Goal: Check status

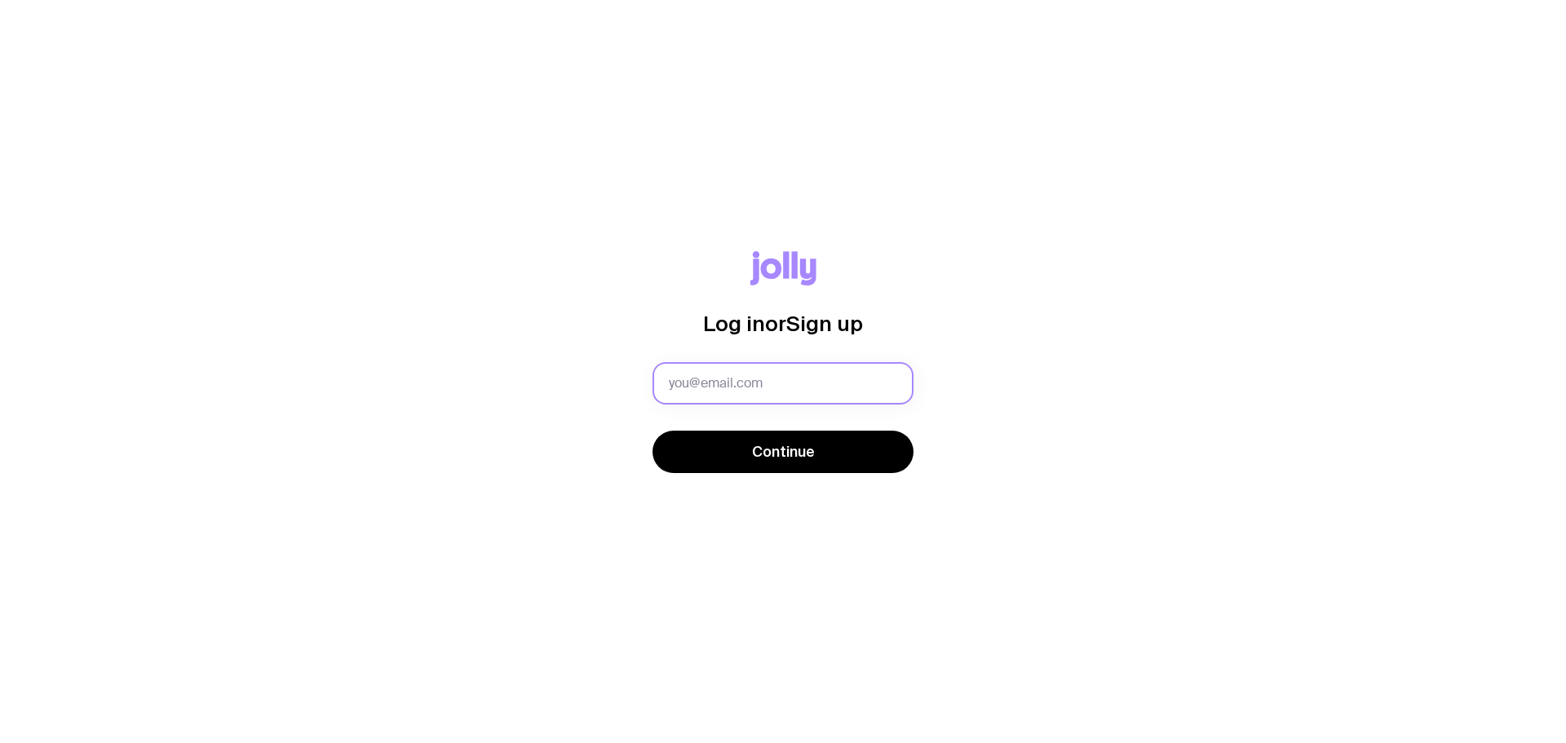
click at [777, 385] on input "text" at bounding box center [782, 383] width 261 height 42
type input "[EMAIL_ADDRESS][DOMAIN_NAME]"
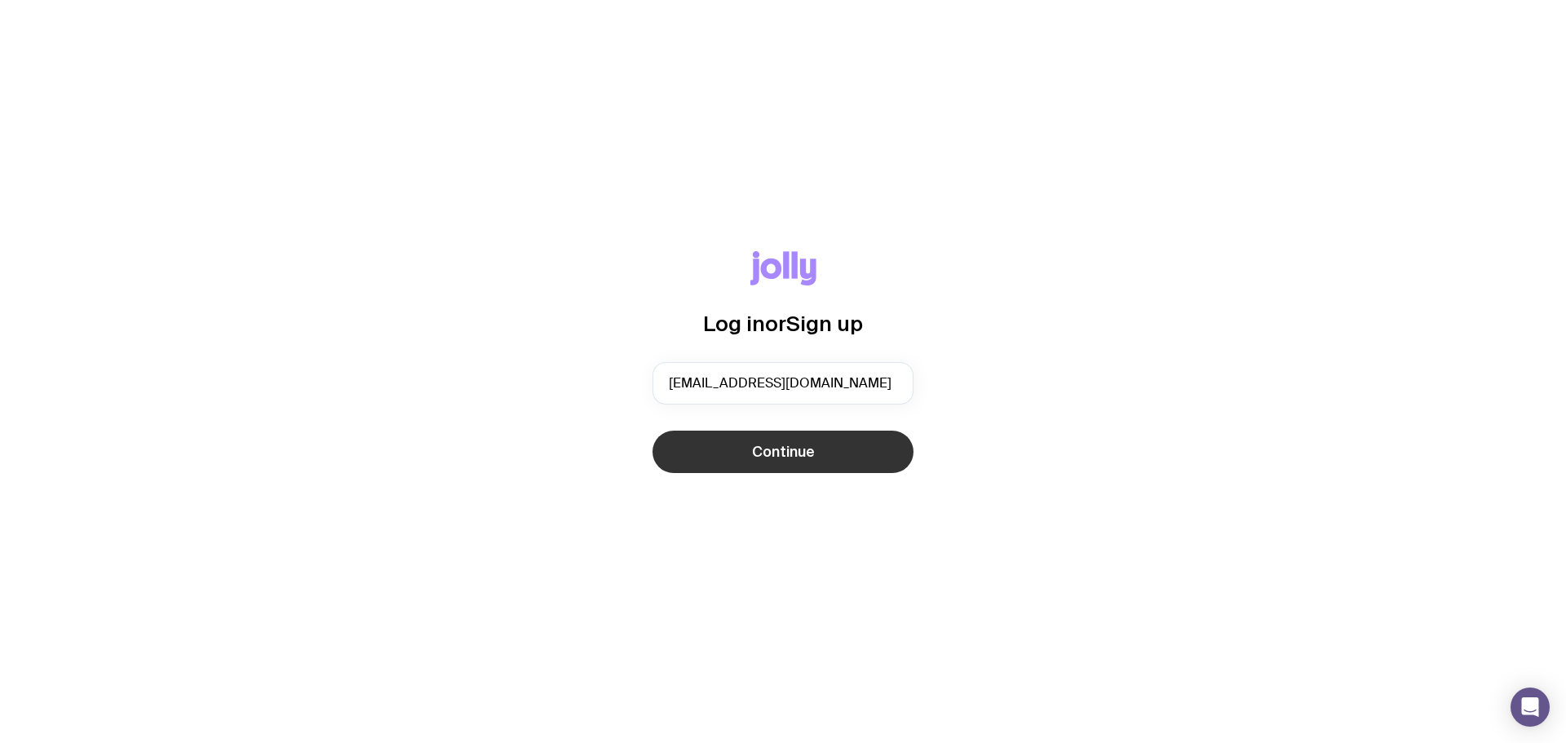
click at [724, 449] on button "Continue" at bounding box center [782, 452] width 261 height 42
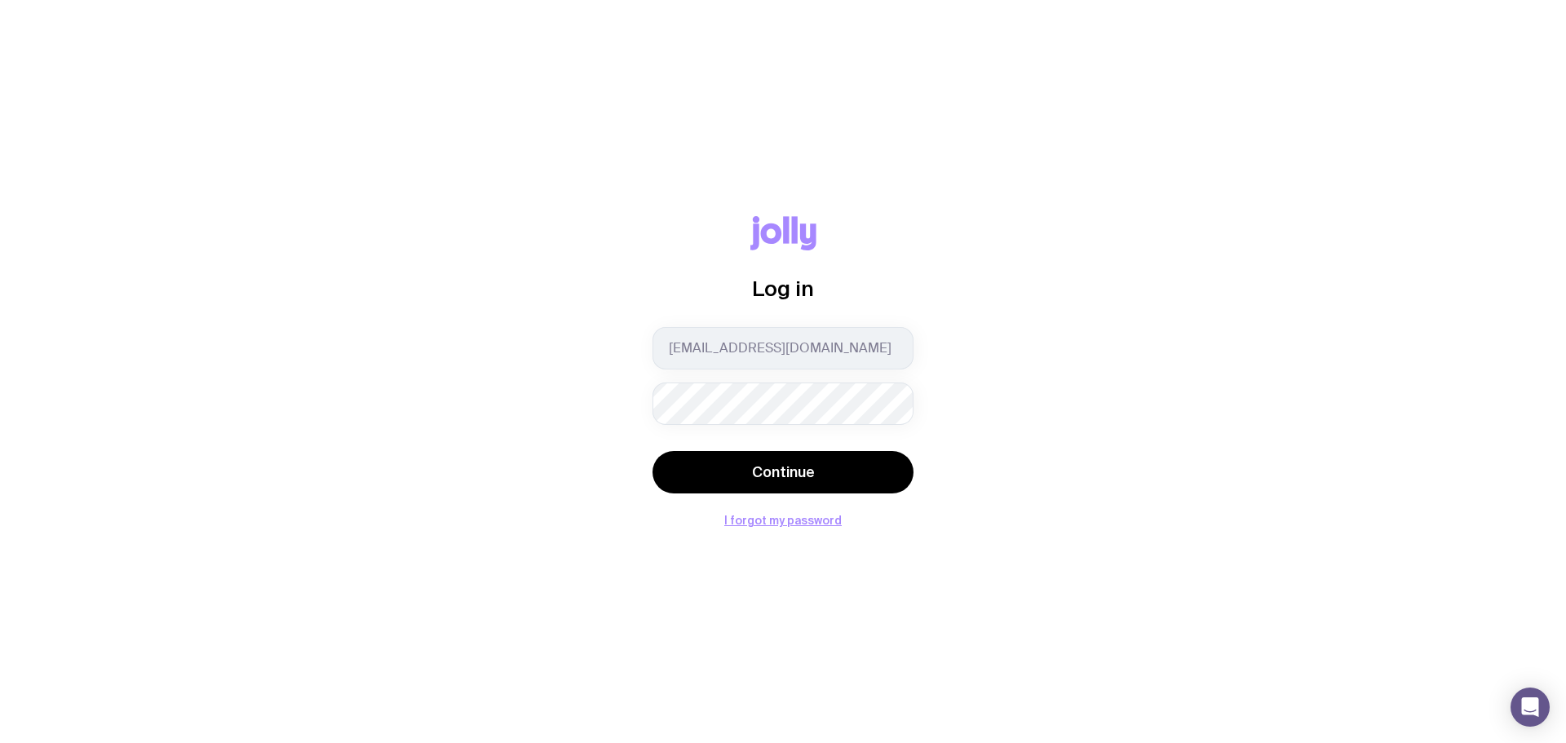
click at [652, 451] on button "Continue" at bounding box center [782, 472] width 261 height 42
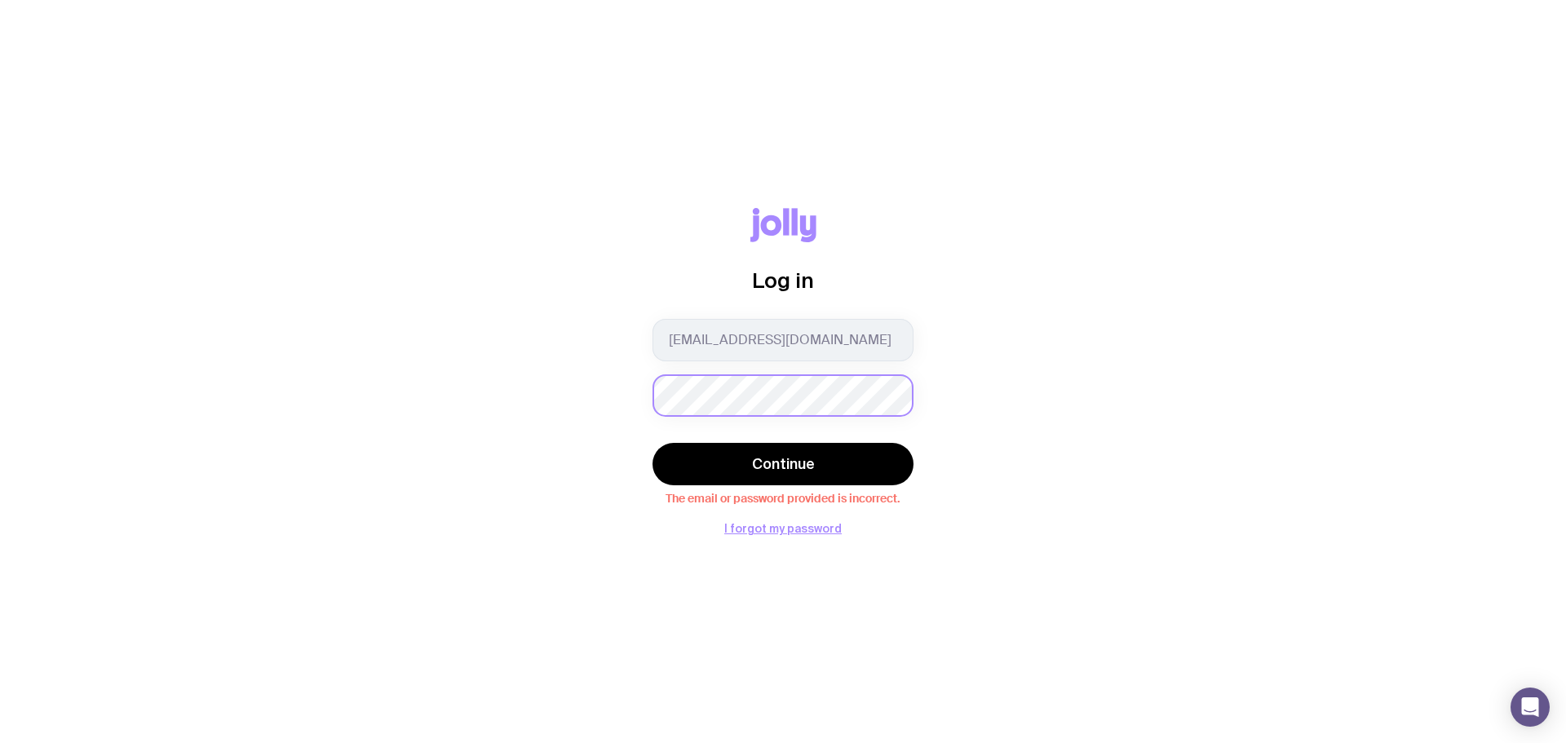
click at [506, 387] on div "Log in jemima.southgate@torchmedia.com.au Continue The email or password provid…" at bounding box center [783, 371] width 1488 height 327
click at [652, 443] on button "Continue" at bounding box center [782, 464] width 261 height 42
click at [515, 409] on div "Log in jemima.southgate@torchmedia.com.au Continue The email or password provid…" at bounding box center [783, 371] width 1488 height 327
click at [769, 526] on button "I forgot my password" at bounding box center [782, 528] width 117 height 13
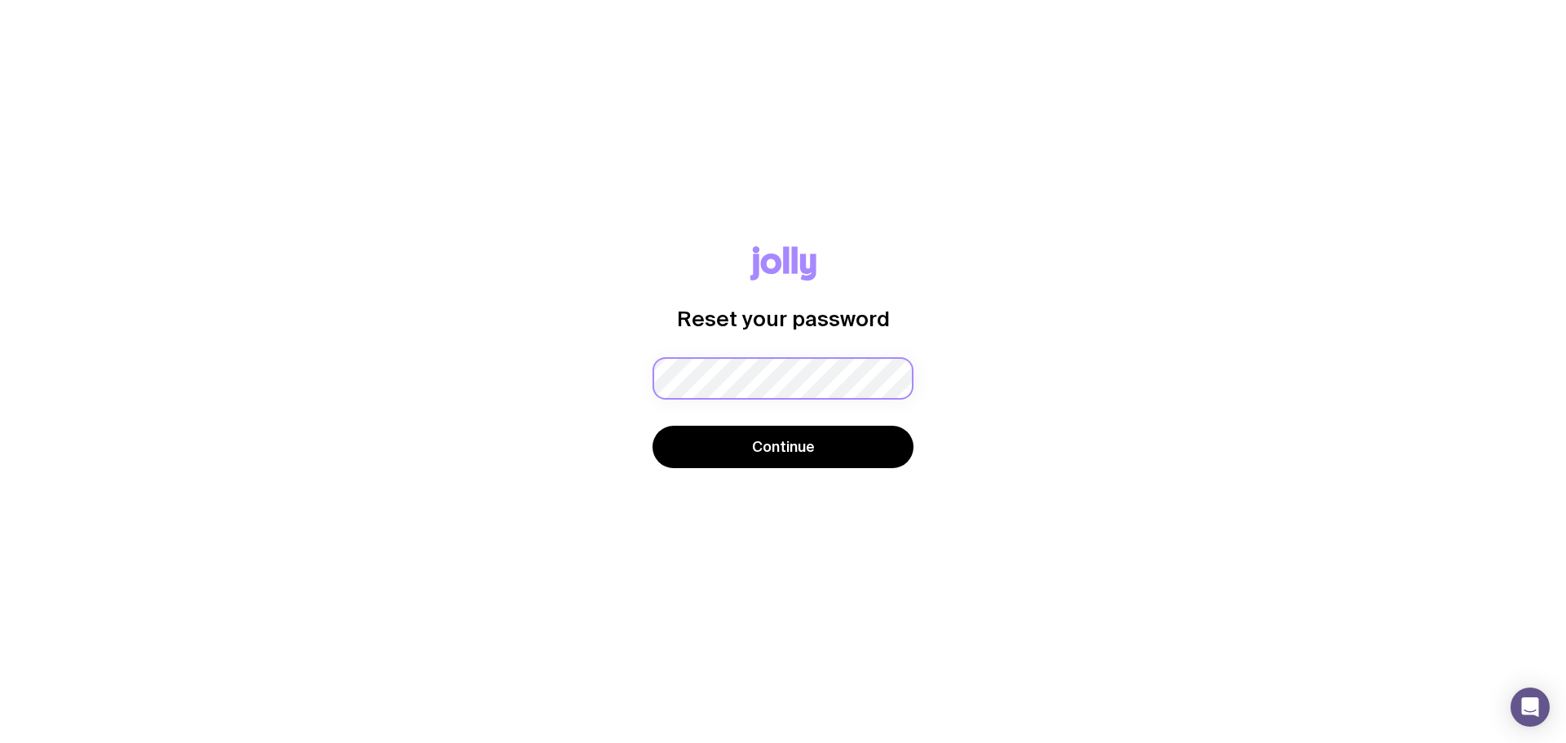
click at [706, 375] on div "Password must contain: at least 8 characters an uppercase letter a lowercase le…" at bounding box center [782, 378] width 261 height 42
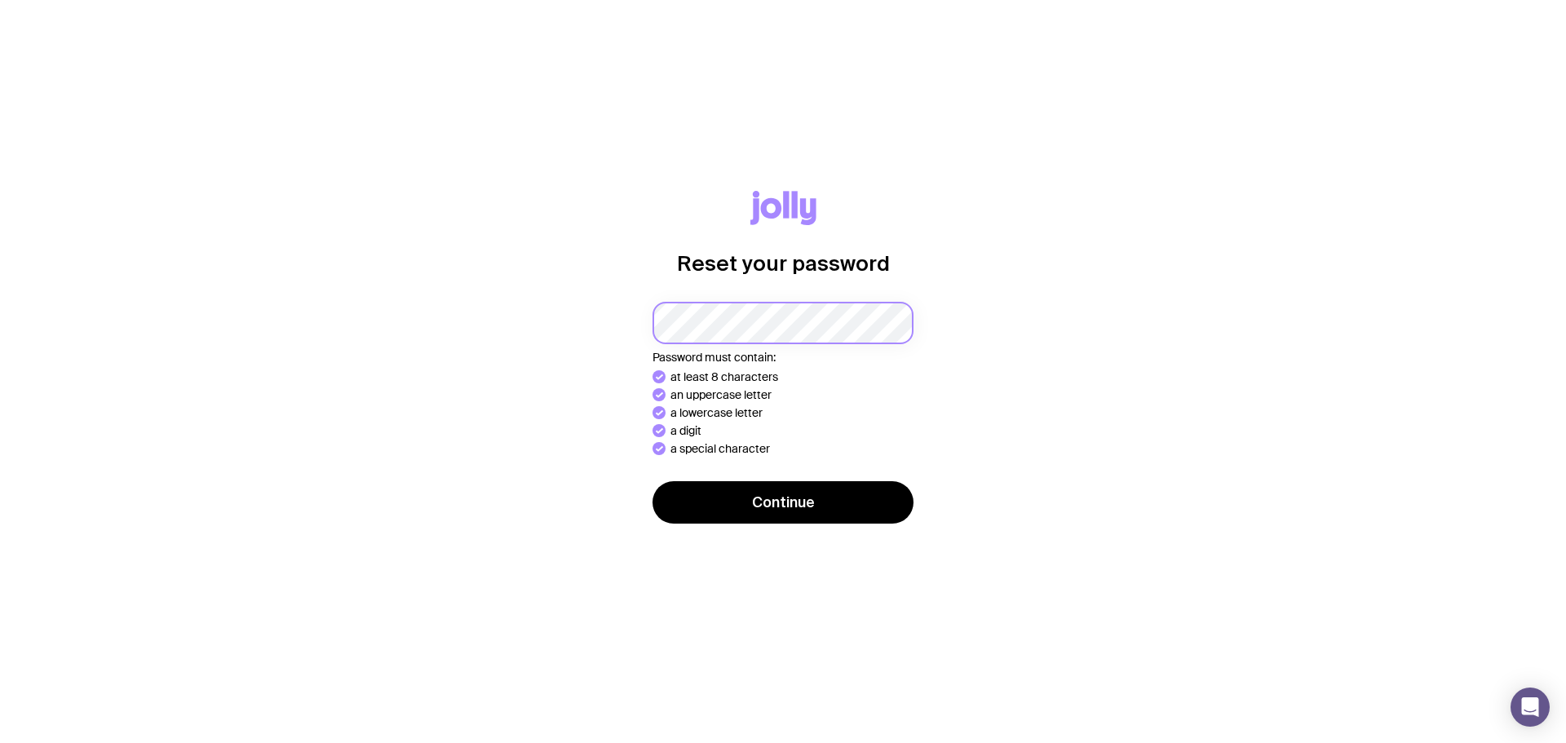
click at [652, 481] on button "Continue" at bounding box center [782, 502] width 261 height 42
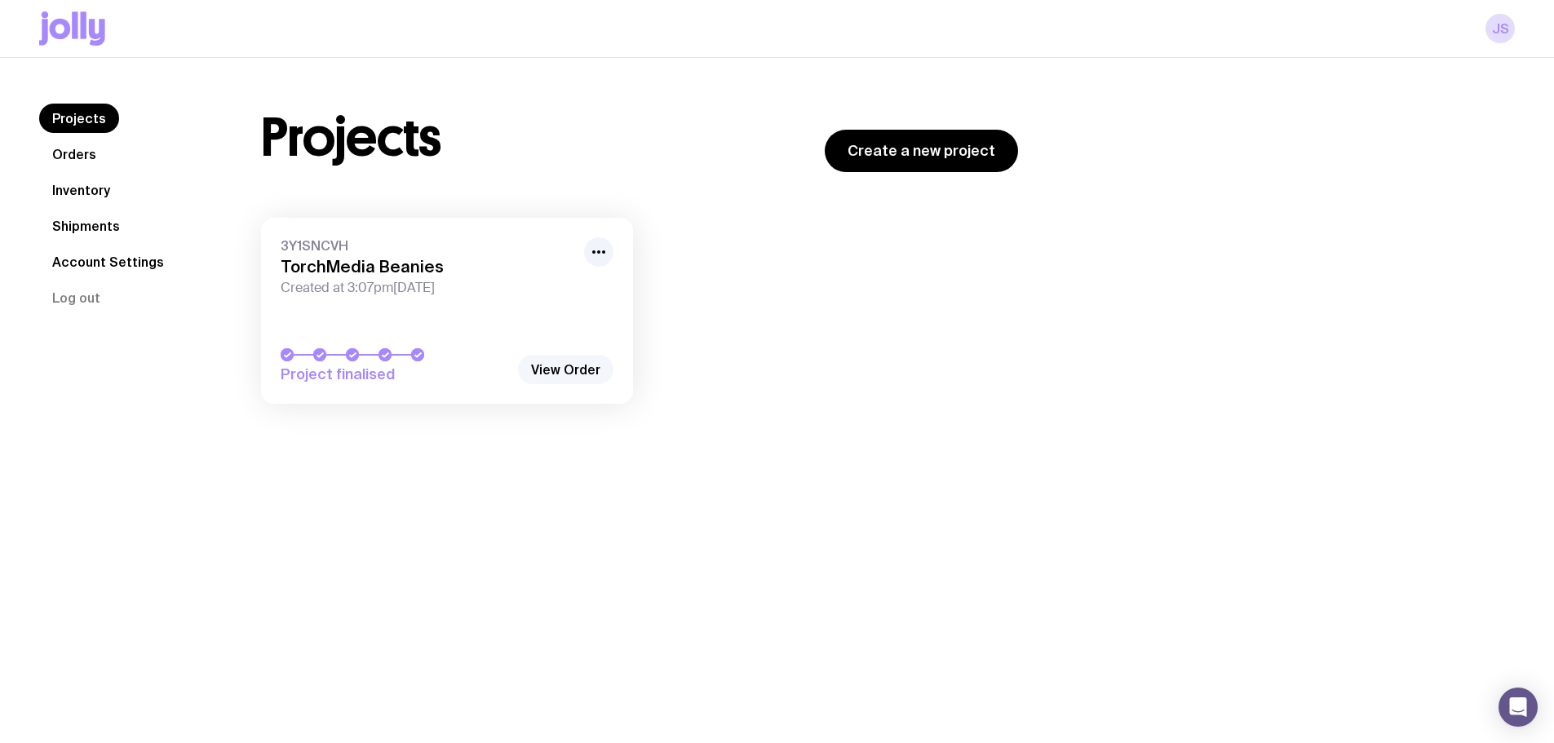
click at [567, 374] on link "View Order" at bounding box center [565, 369] width 95 height 29
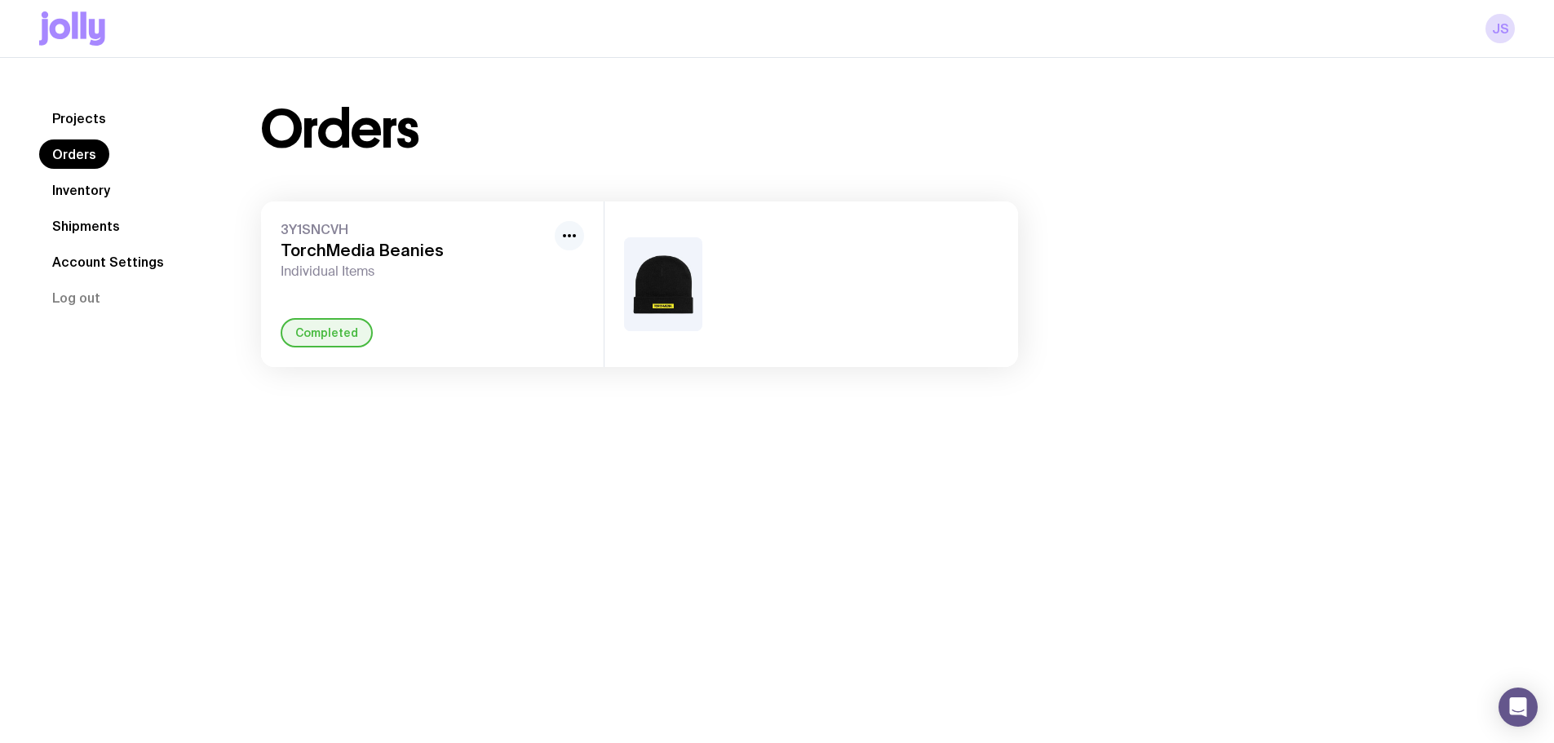
click at [573, 236] on circle "button" at bounding box center [574, 235] width 3 height 3
click at [323, 253] on h3 "TorchMedia Beanies" at bounding box center [415, 251] width 268 height 20
click at [322, 284] on div "3Y1SNCVH TorchMedia Beanies Individual Items Rename Completed" at bounding box center [432, 284] width 343 height 166
drag, startPoint x: 373, startPoint y: 306, endPoint x: 423, endPoint y: 303, distance: 50.6
click at [373, 306] on div "3Y1SNCVH TorchMedia Beanies Individual Items Completed" at bounding box center [432, 284] width 343 height 166
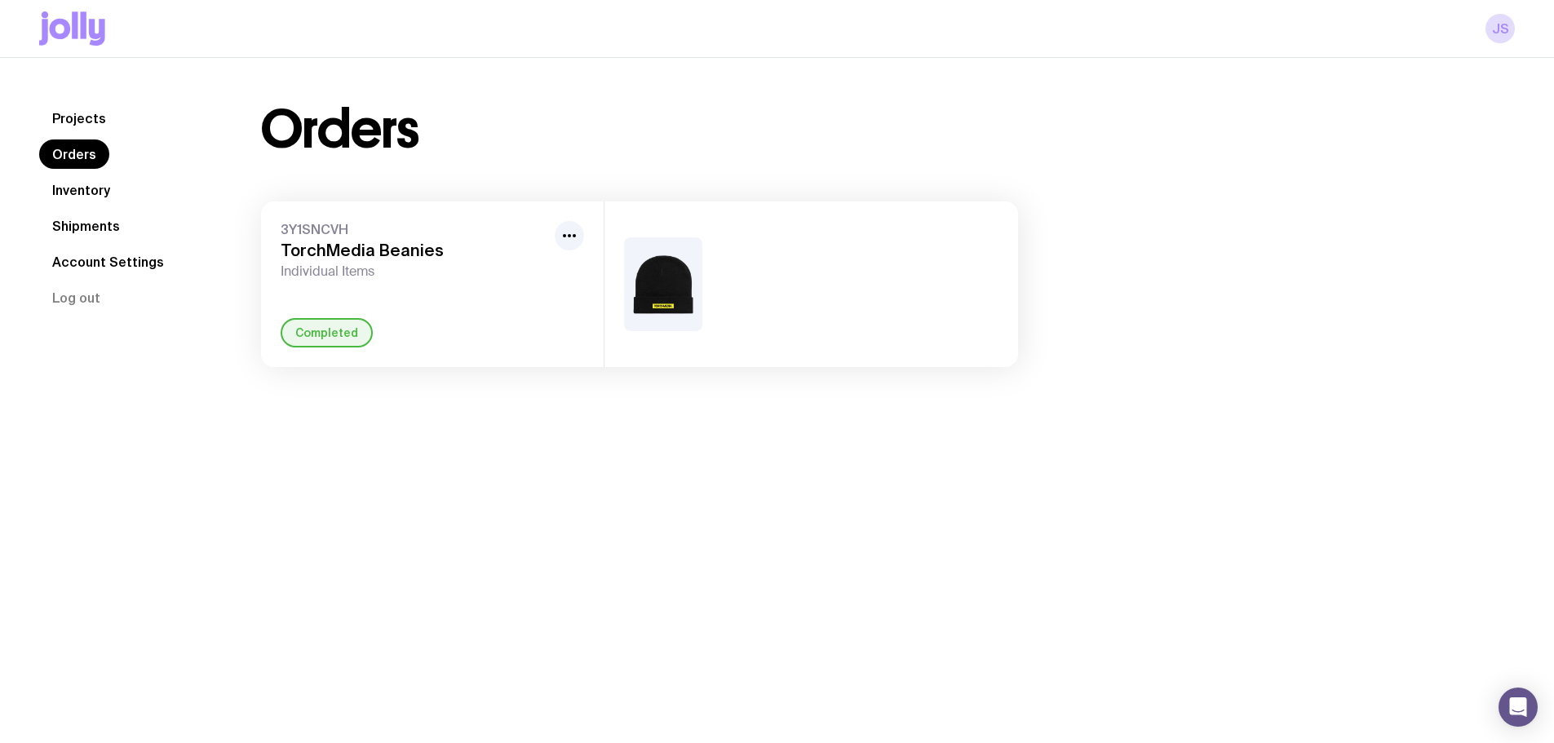
click at [672, 298] on img at bounding box center [663, 284] width 78 height 94
click at [369, 248] on h3 "TorchMedia Beanies" at bounding box center [415, 251] width 268 height 20
click at [322, 222] on span "3Y1SNCVH" at bounding box center [415, 229] width 268 height 16
click at [316, 268] on span "Individual Items" at bounding box center [415, 271] width 268 height 16
click at [1500, 33] on link "JS" at bounding box center [1499, 28] width 29 height 29
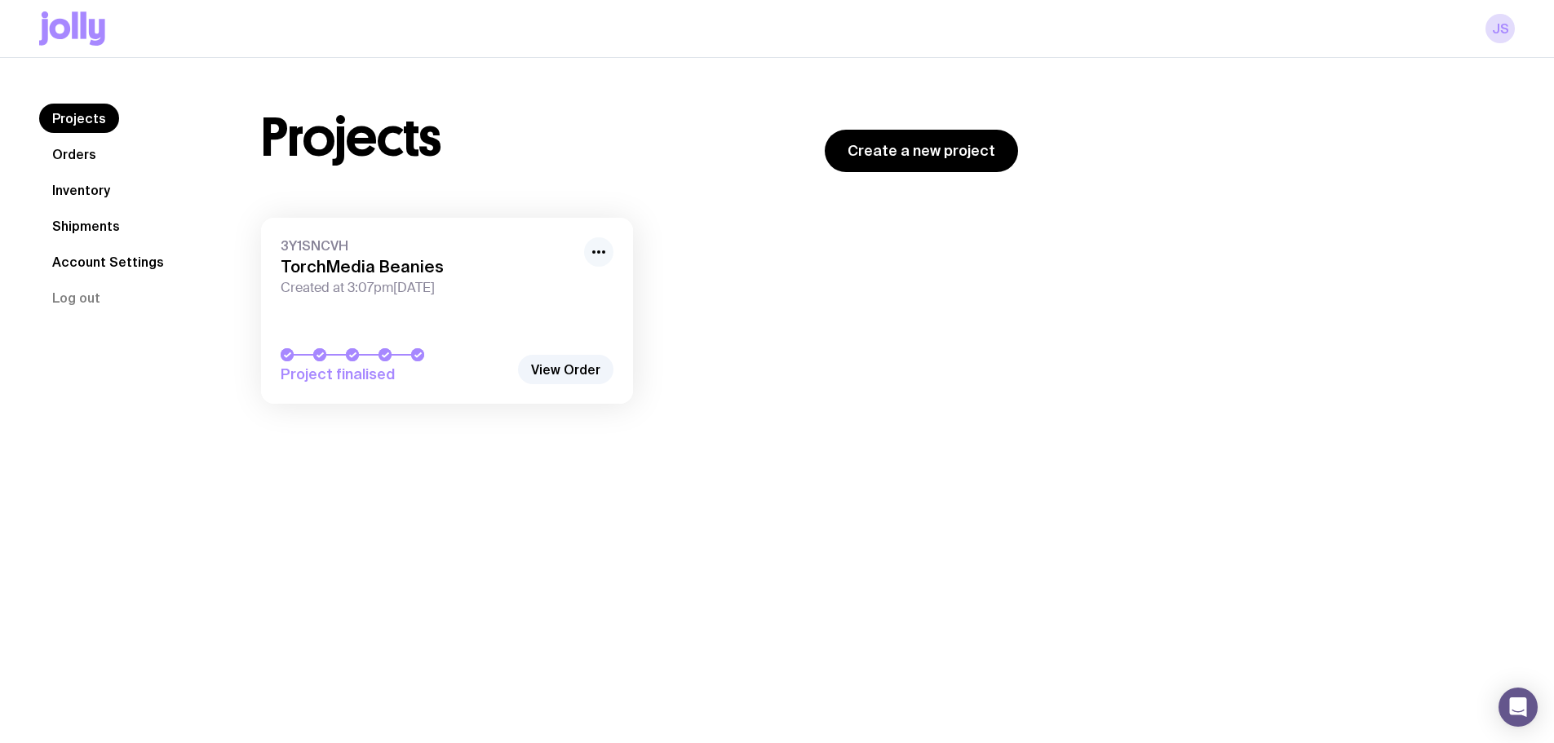
click at [590, 252] on icon "button" at bounding box center [599, 252] width 20 height 20
click at [545, 378] on link "View Order" at bounding box center [565, 369] width 95 height 29
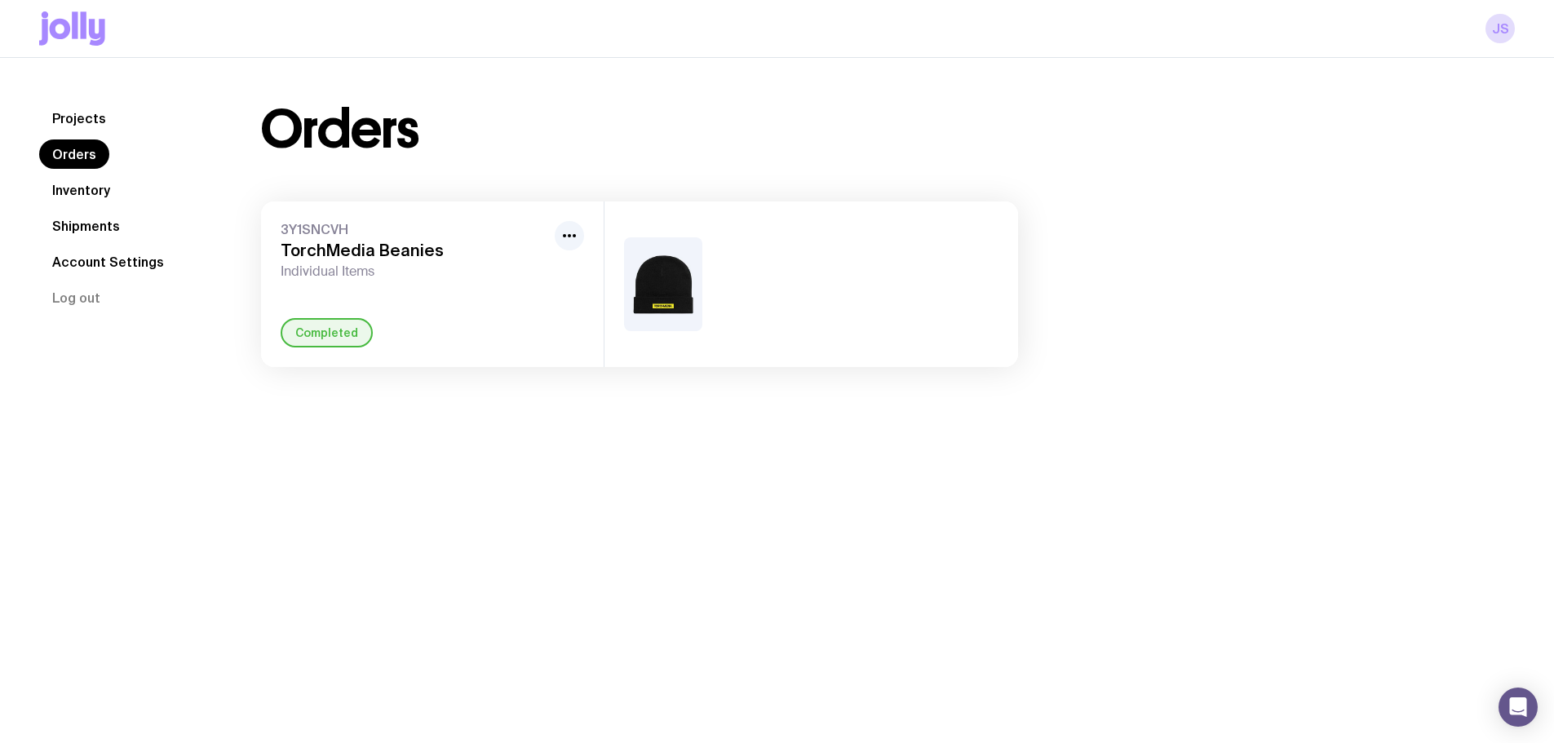
click at [365, 253] on h3 "TorchMedia Beanies" at bounding box center [415, 251] width 268 height 20
click at [566, 239] on icon "button" at bounding box center [569, 236] width 20 height 20
click at [663, 246] on img at bounding box center [663, 284] width 78 height 94
click at [664, 290] on img at bounding box center [663, 284] width 78 height 94
click at [95, 228] on link "Shipments" at bounding box center [86, 225] width 94 height 29
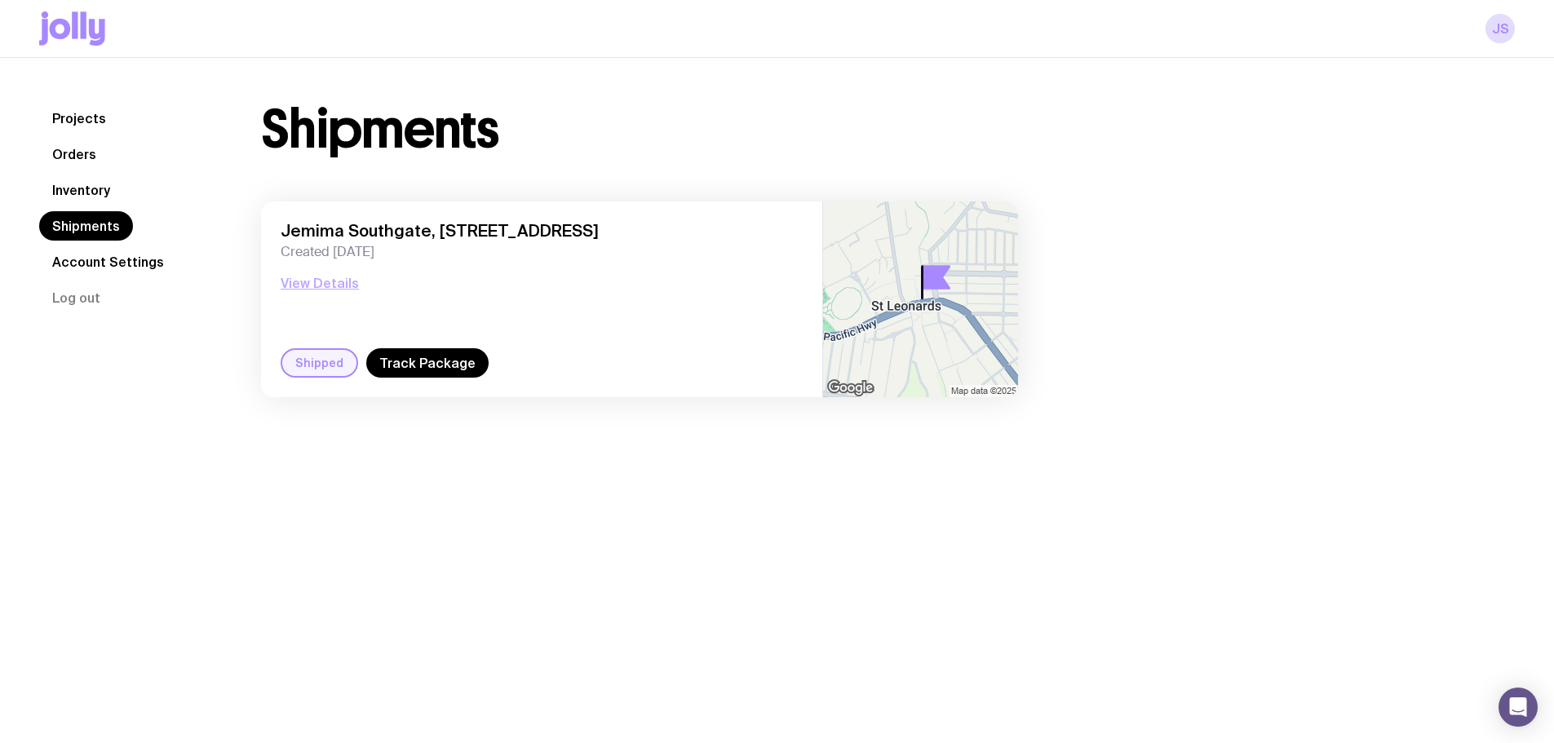
click at [326, 282] on button "View Details" at bounding box center [320, 283] width 78 height 20
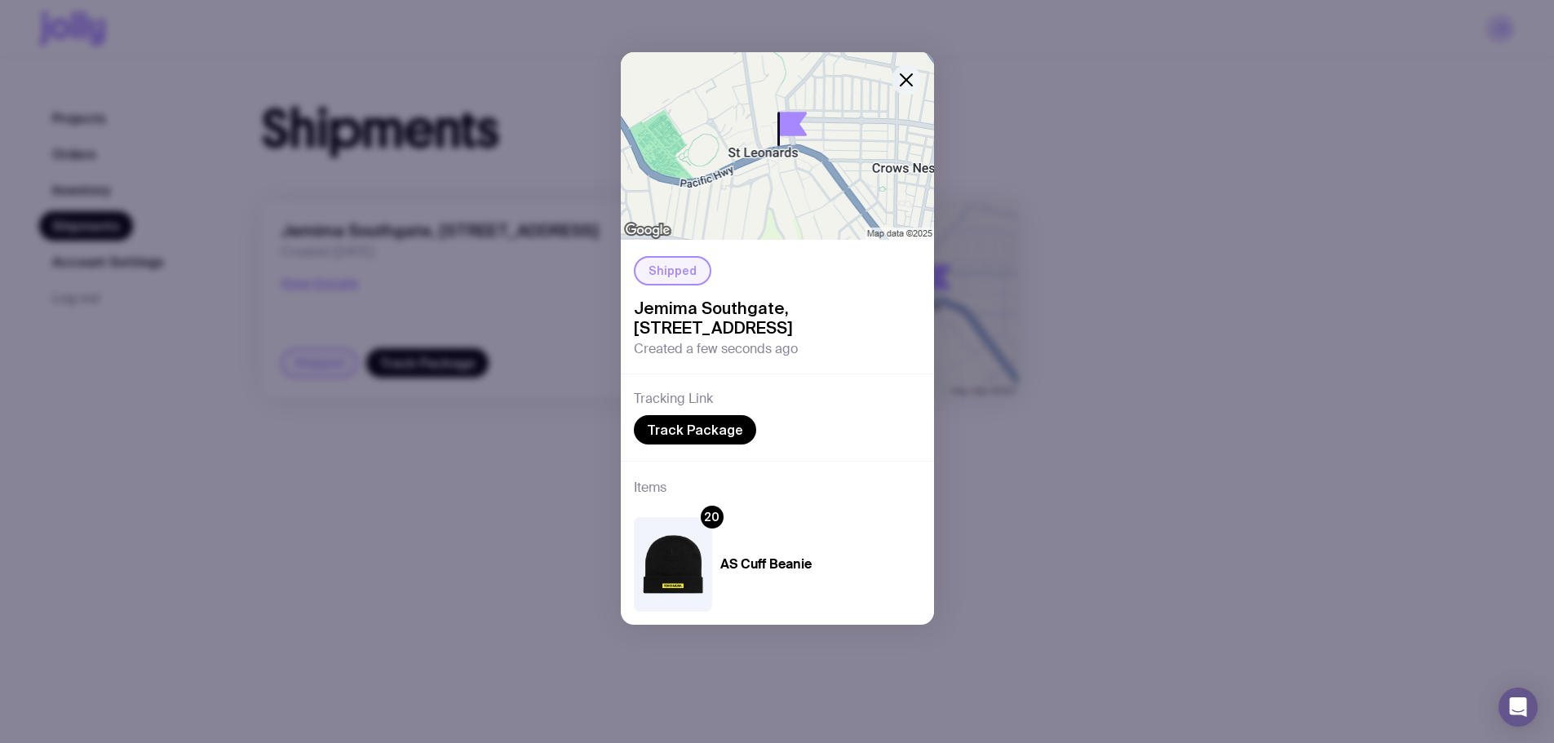
click at [902, 70] on icon "button" at bounding box center [906, 80] width 20 height 20
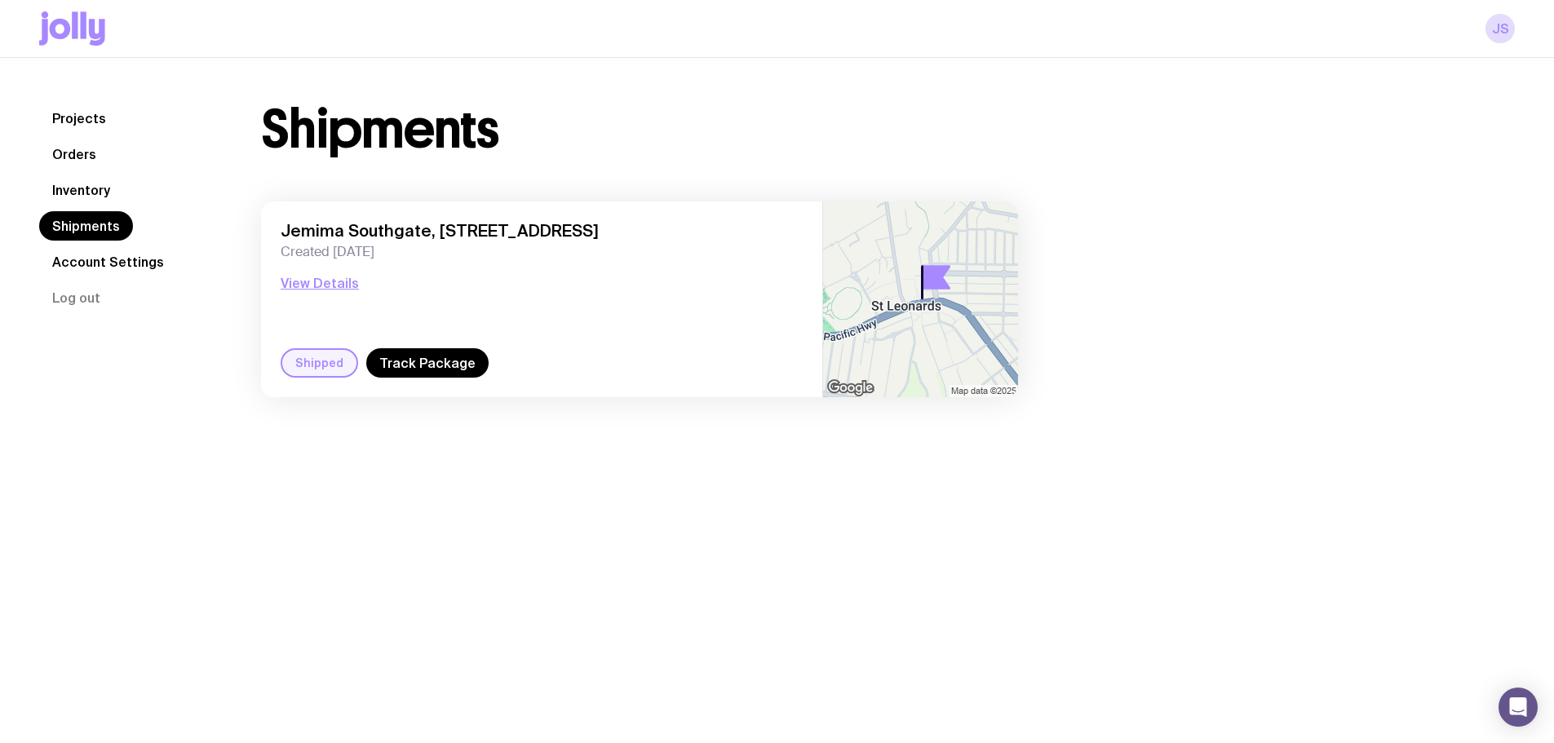
click at [83, 120] on link "Projects" at bounding box center [79, 118] width 80 height 29
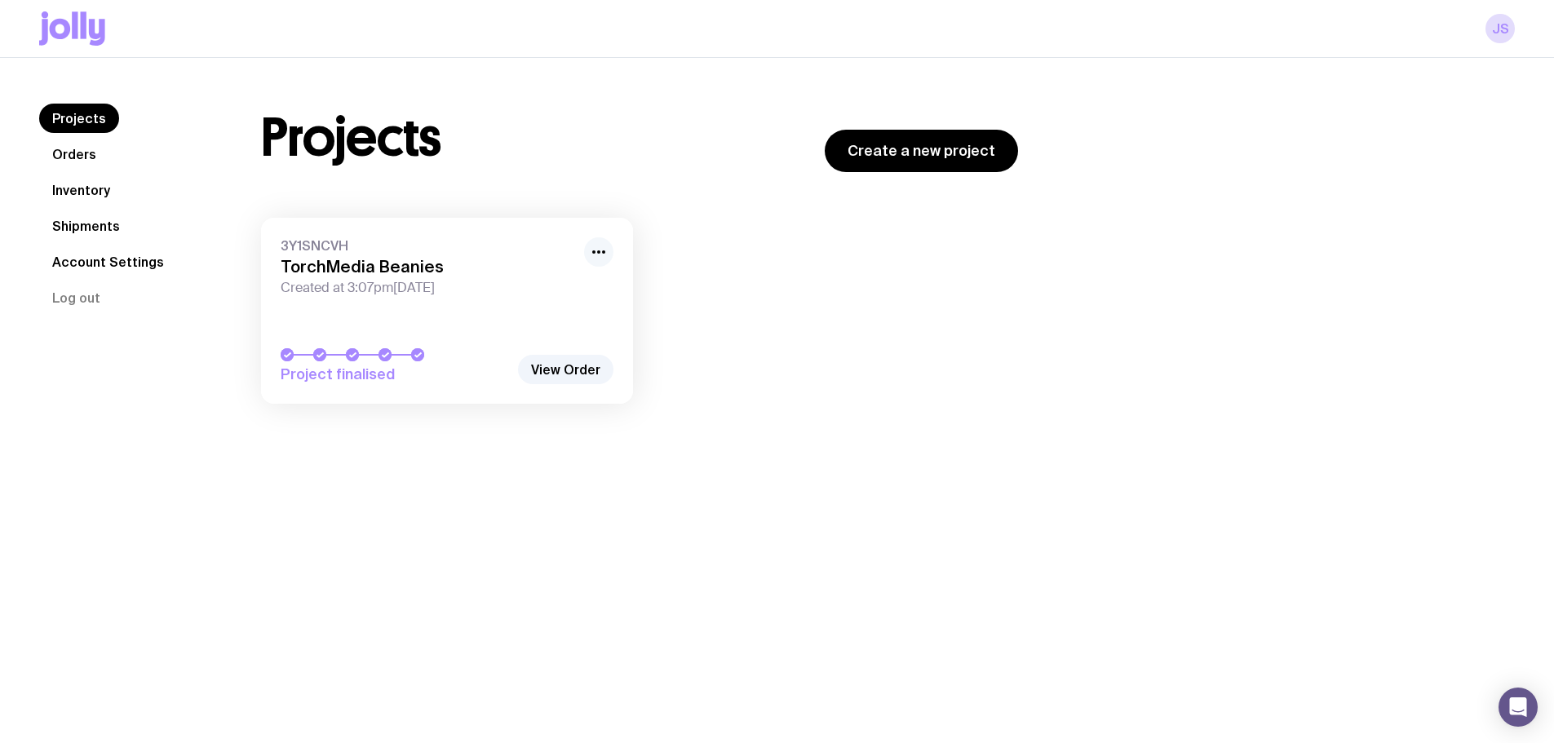
click at [601, 249] on icon "button" at bounding box center [599, 252] width 20 height 20
click at [600, 246] on icon "button" at bounding box center [599, 252] width 20 height 20
click at [117, 259] on link "Account Settings" at bounding box center [108, 261] width 138 height 29
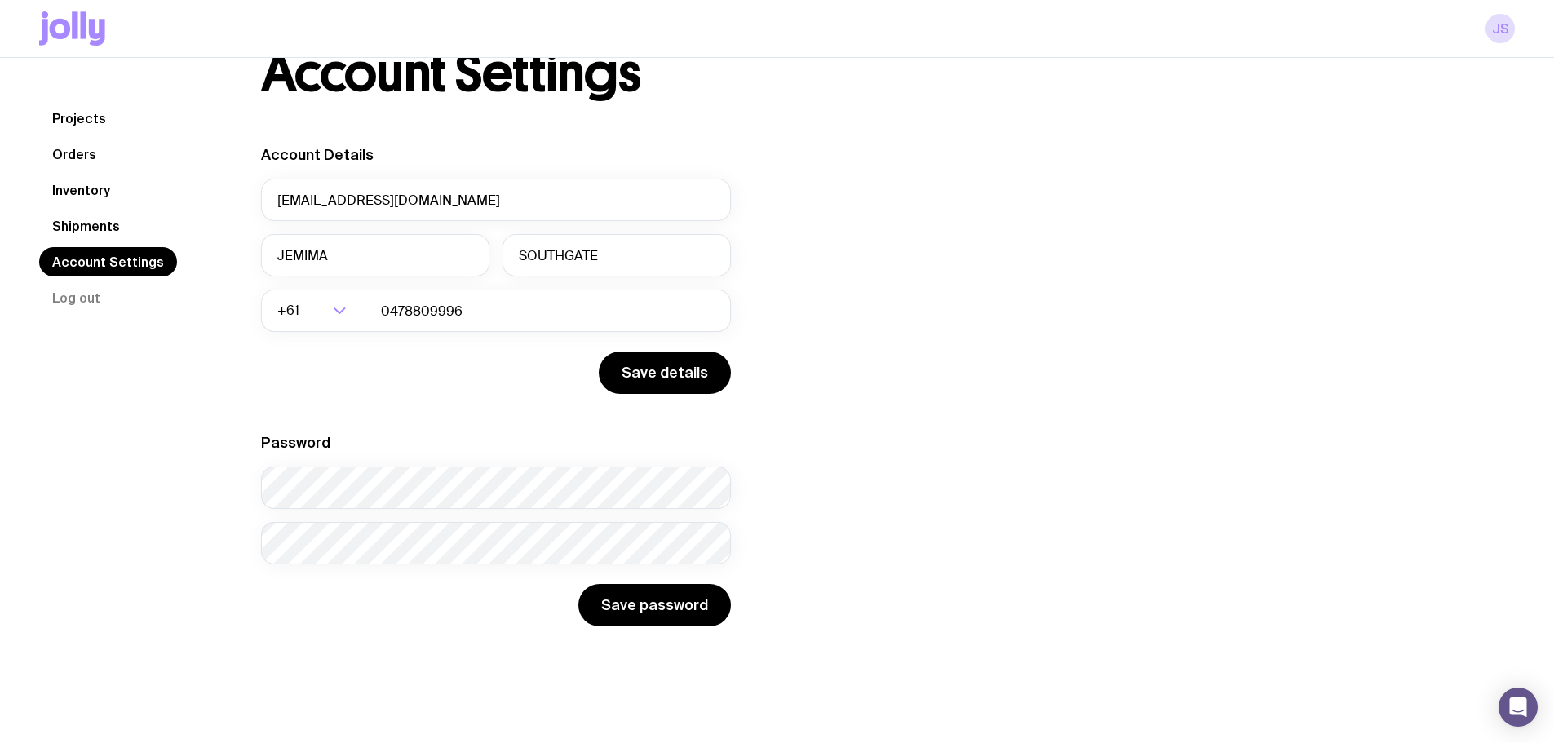
scroll to position [58, 0]
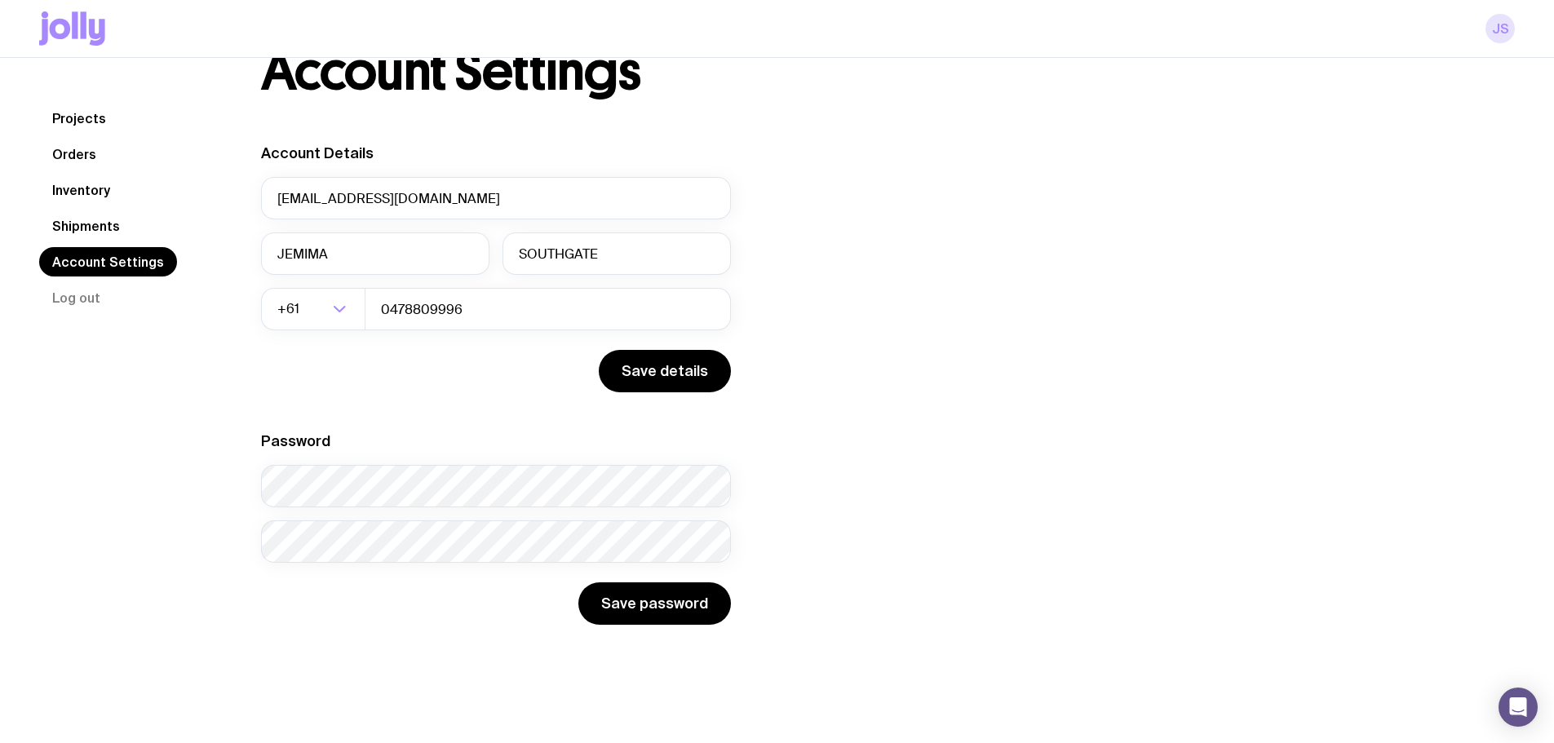
click at [1504, 31] on link "JS" at bounding box center [1499, 28] width 29 height 29
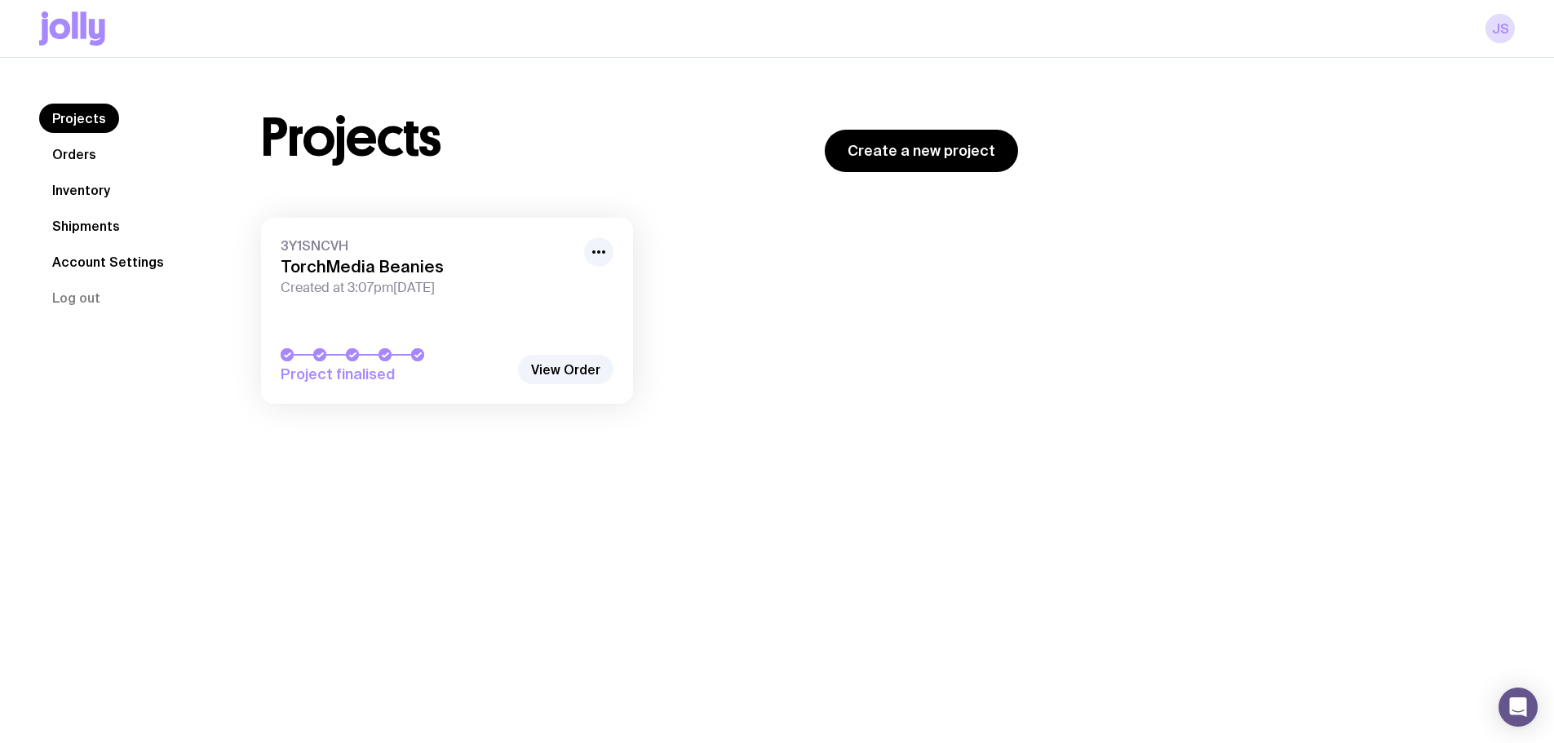
click at [406, 260] on h3 "TorchMedia Beanies" at bounding box center [428, 267] width 294 height 20
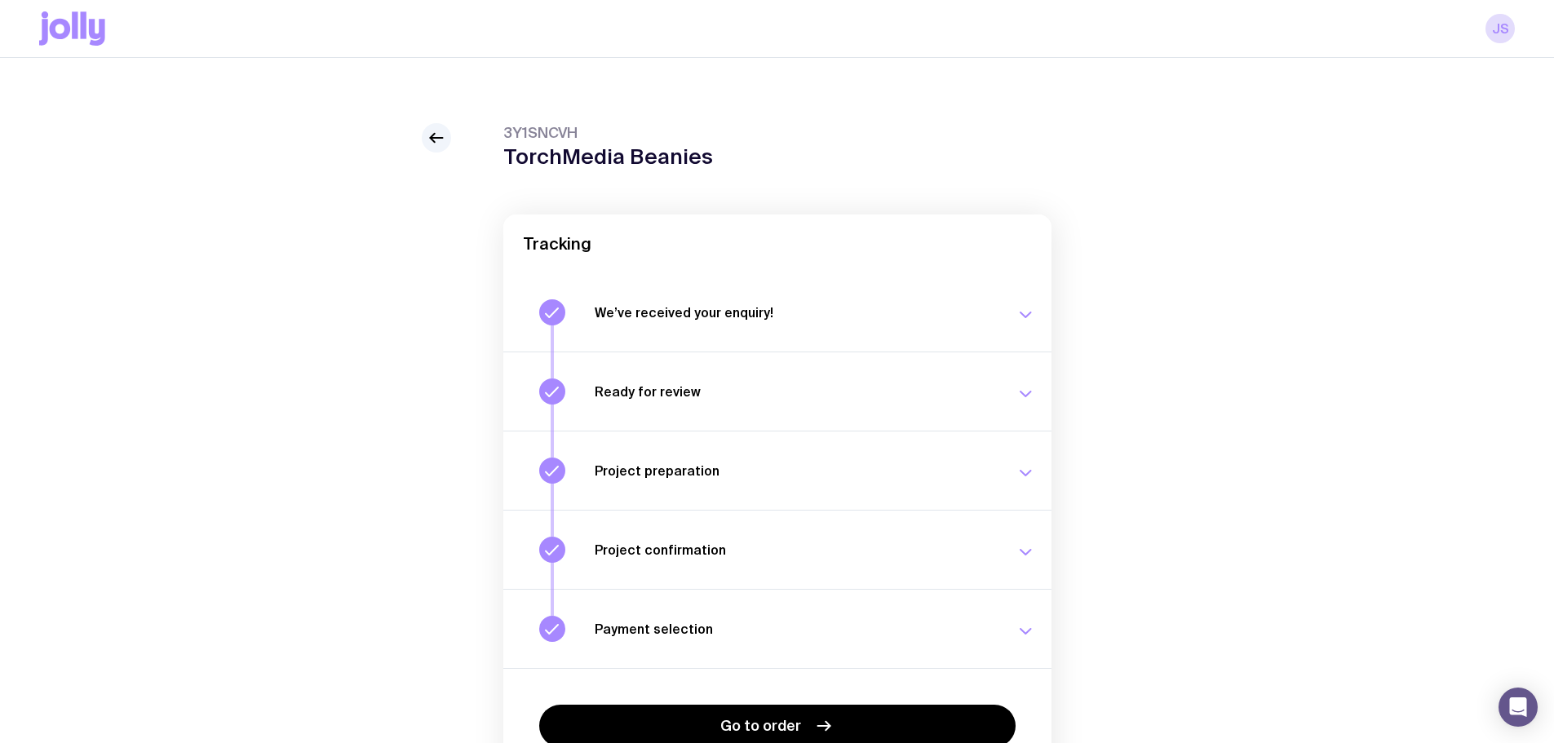
click at [406, 260] on div "3Y1SNCVH TorchMedia Beanies Tracking We’ve received your enquiry! Our team is o…" at bounding box center [776, 485] width 1475 height 725
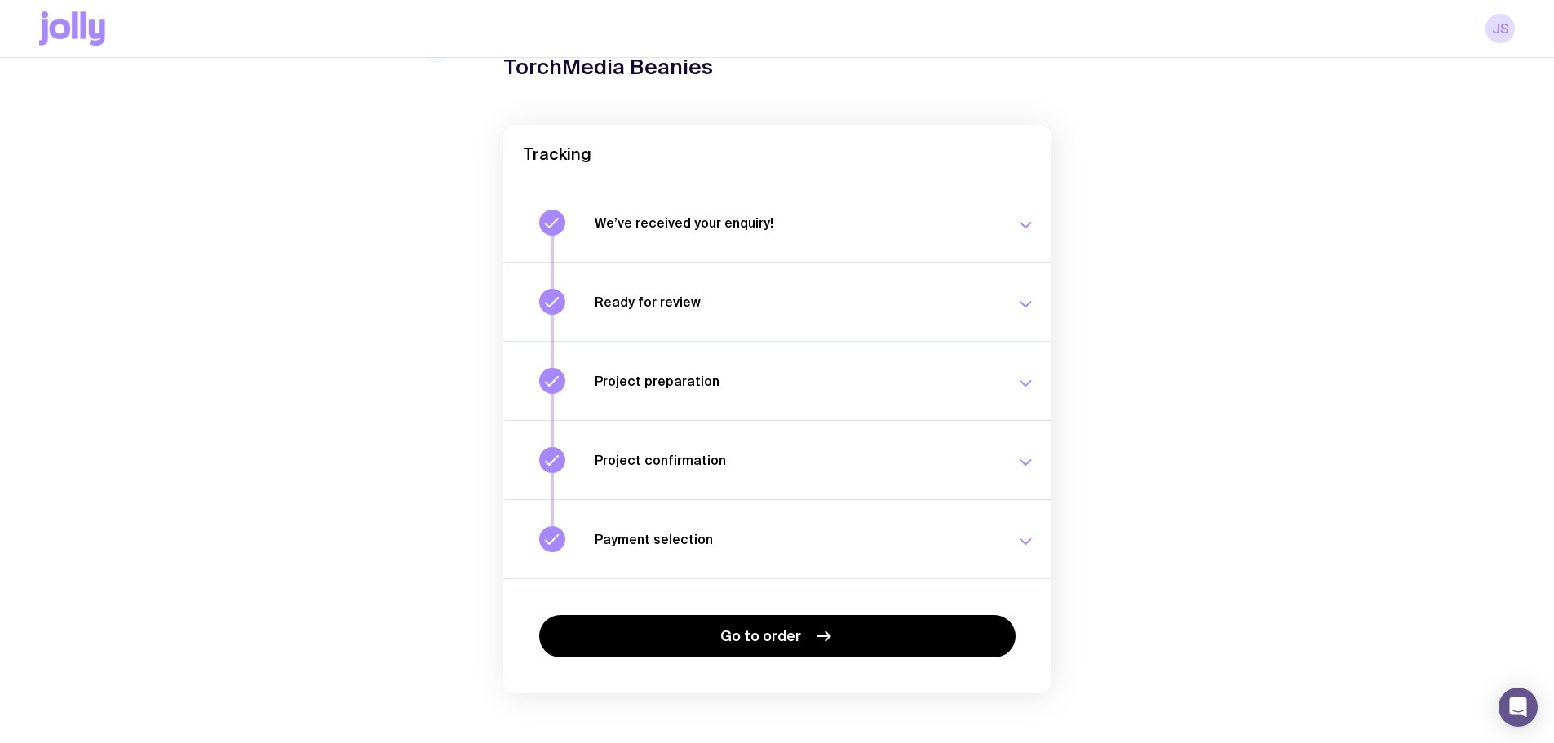
scroll to position [105, 0]
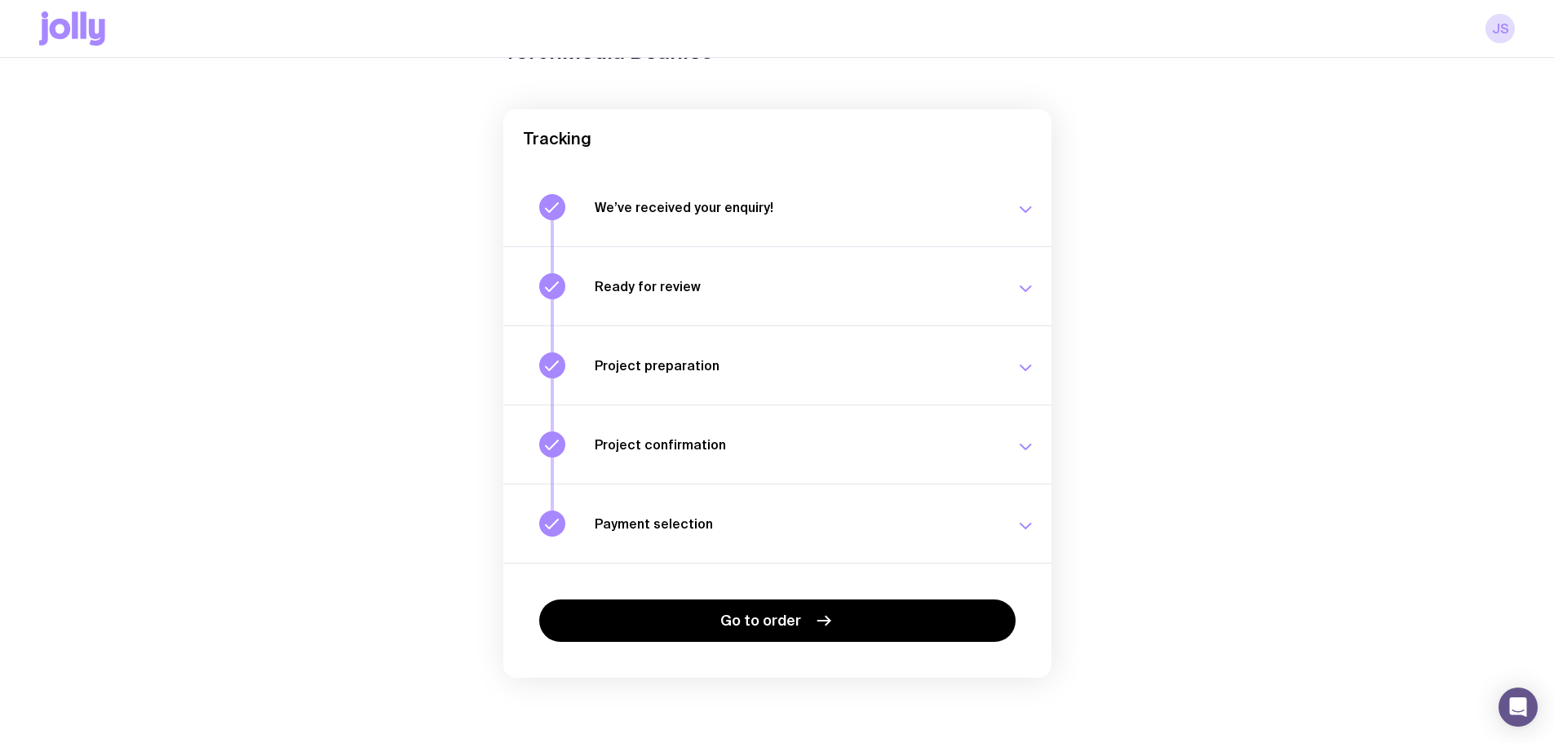
click at [650, 520] on h3 "Payment selection" at bounding box center [795, 523] width 401 height 16
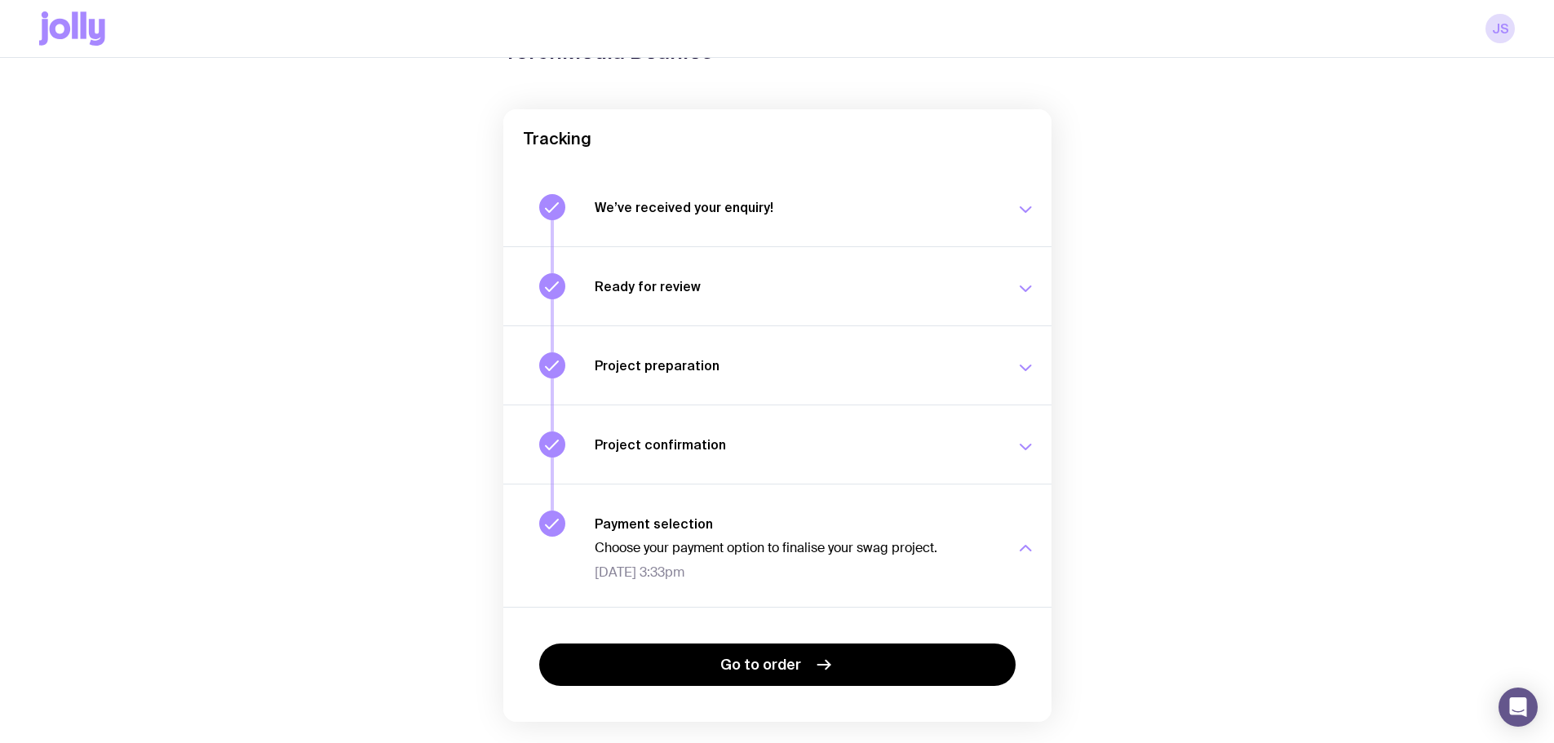
click at [651, 484] on button "Project confirmation Your project details have been confirmed. [DATE] 3:33pm" at bounding box center [777, 545] width 548 height 123
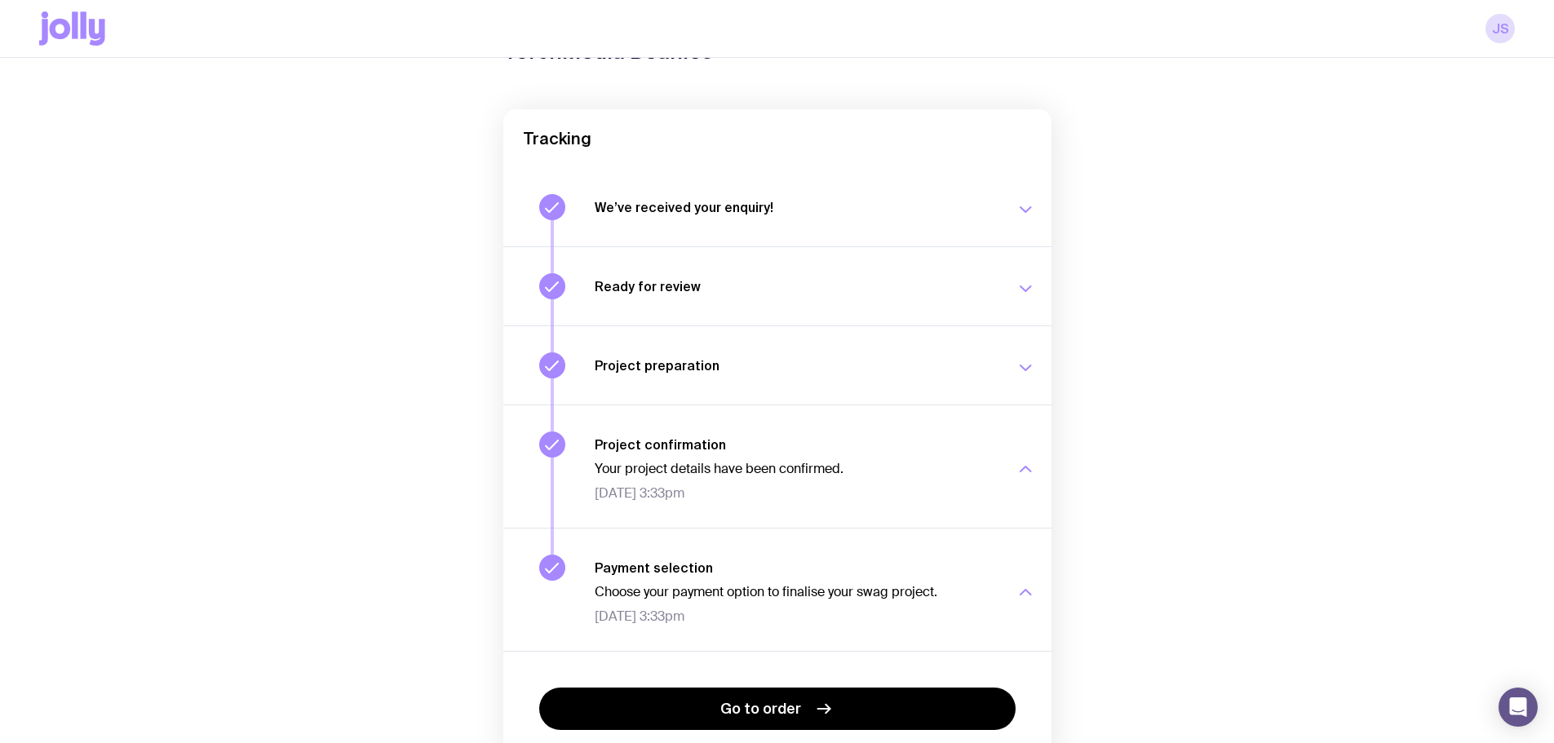
click at [644, 405] on button "Project preparation Your project details are ready for review. [DATE] 3:31pm" at bounding box center [777, 466] width 548 height 123
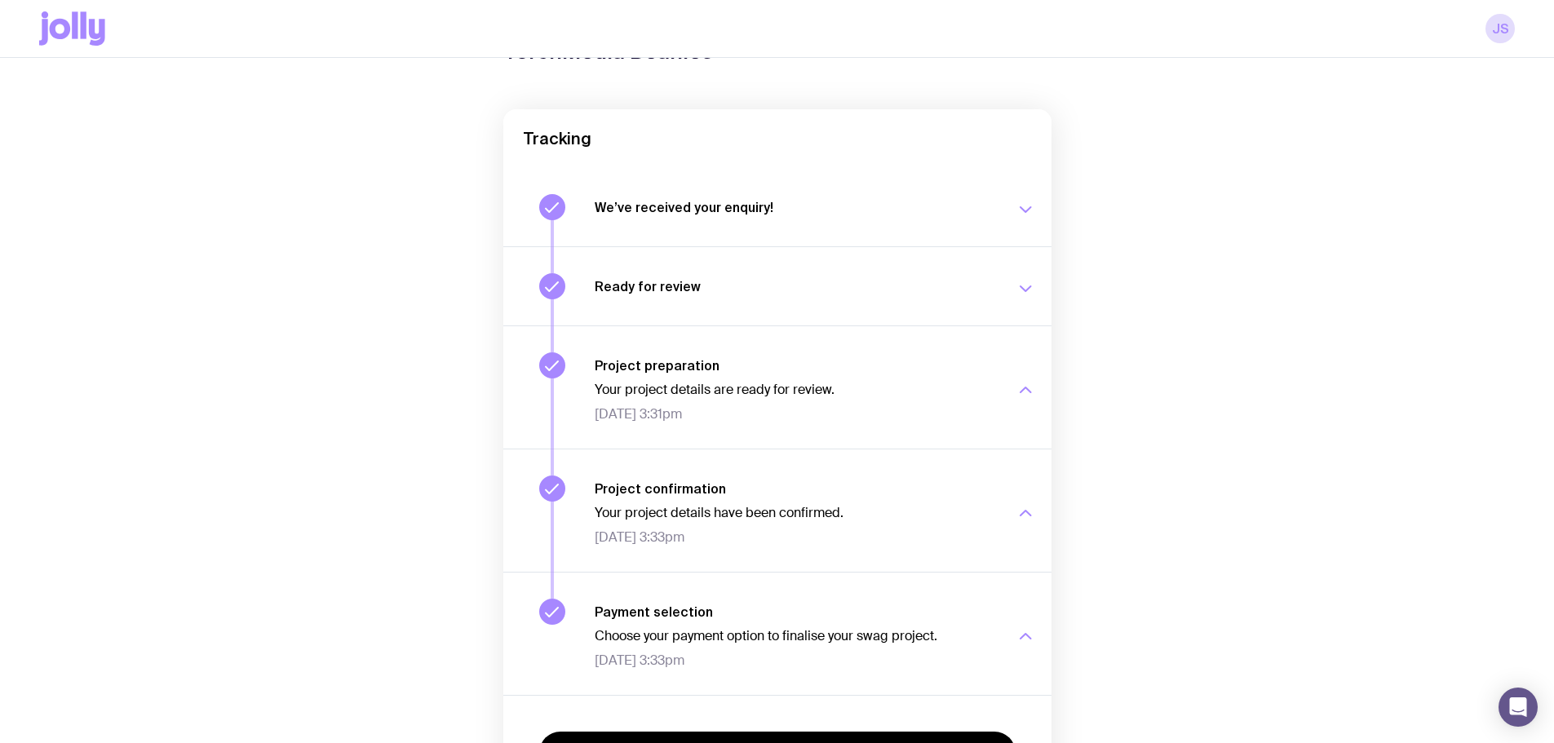
click at [643, 449] on button "Project preparation Your project details are ready for review. [DATE] 3:31pm" at bounding box center [777, 510] width 548 height 123
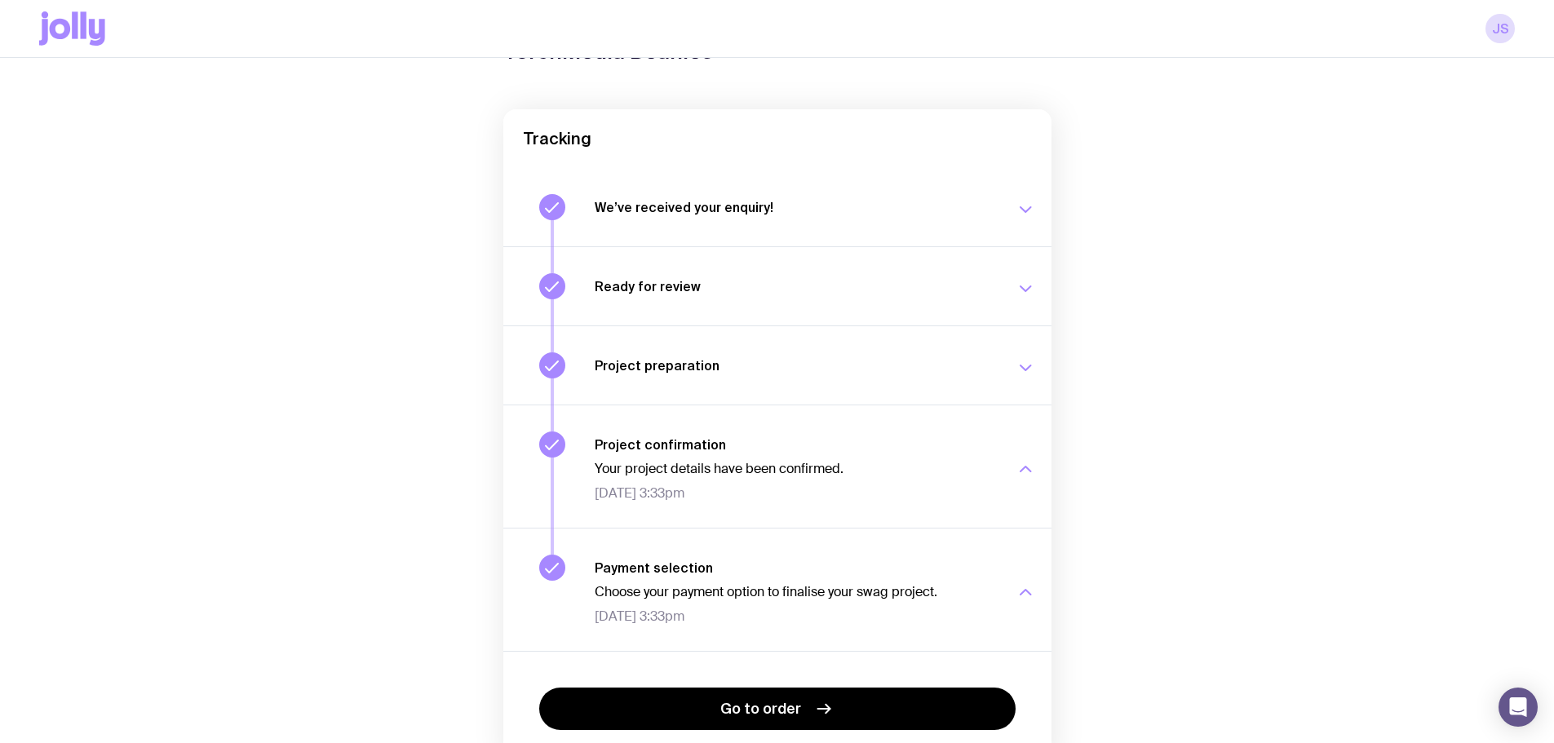
click at [639, 325] on button "Ready for review Check your email to review your proposal and merch concepts. […" at bounding box center [777, 364] width 548 height 79
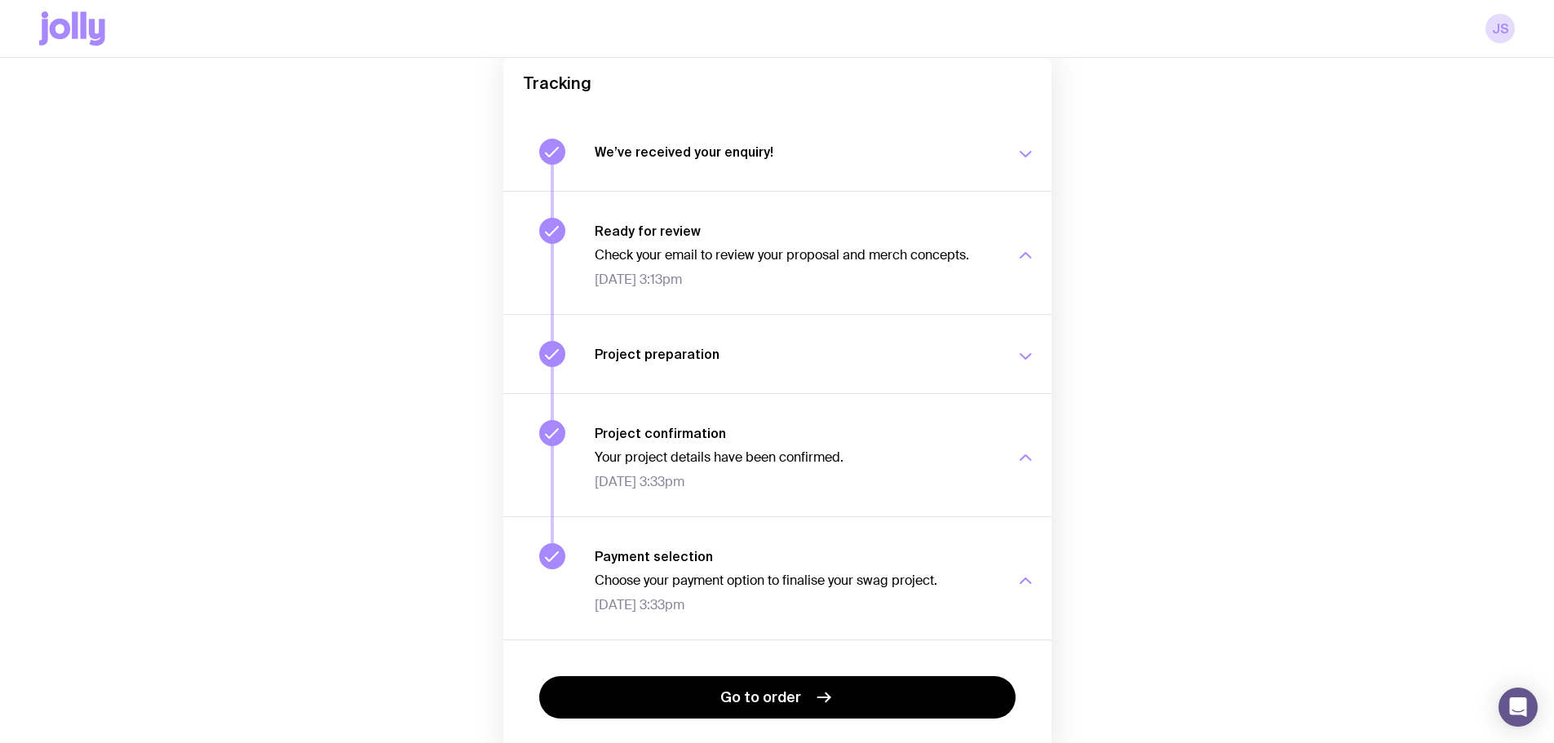
scroll to position [237, 0]
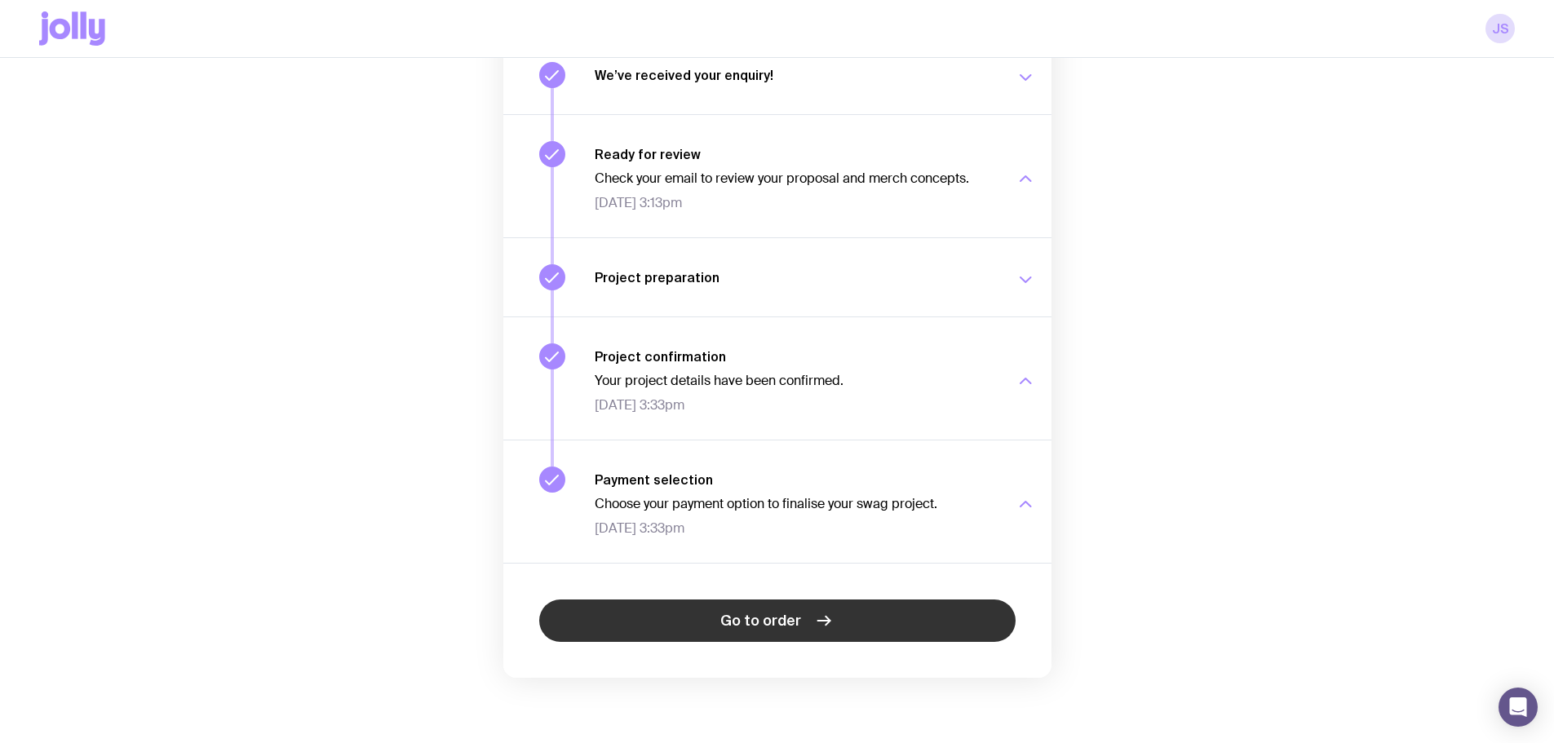
click at [776, 636] on link "Go to order" at bounding box center [777, 620] width 476 height 42
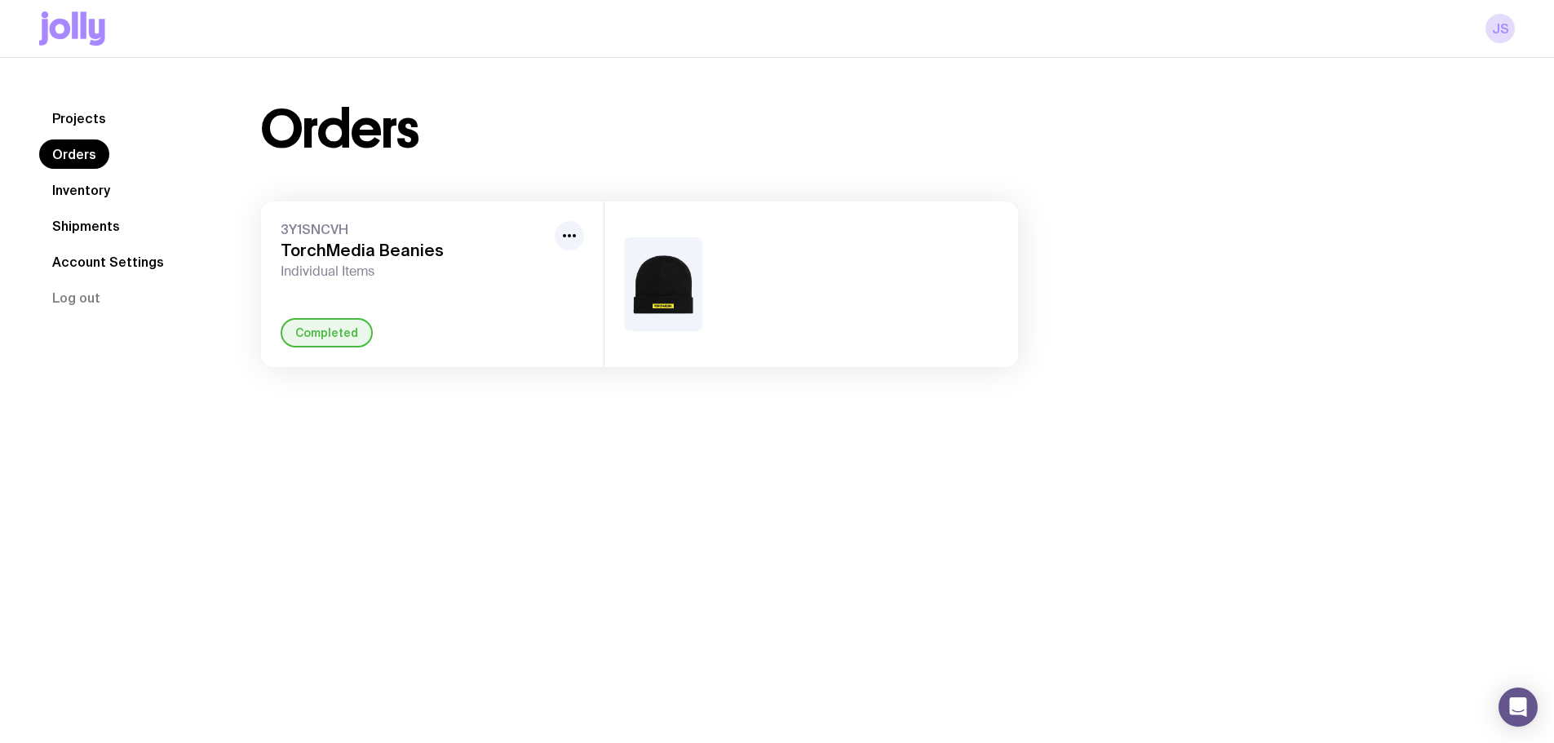
click at [293, 338] on div "Completed" at bounding box center [327, 332] width 92 height 29
click at [695, 281] on img at bounding box center [663, 284] width 78 height 94
click at [848, 283] on div at bounding box center [810, 284] width 413 height 166
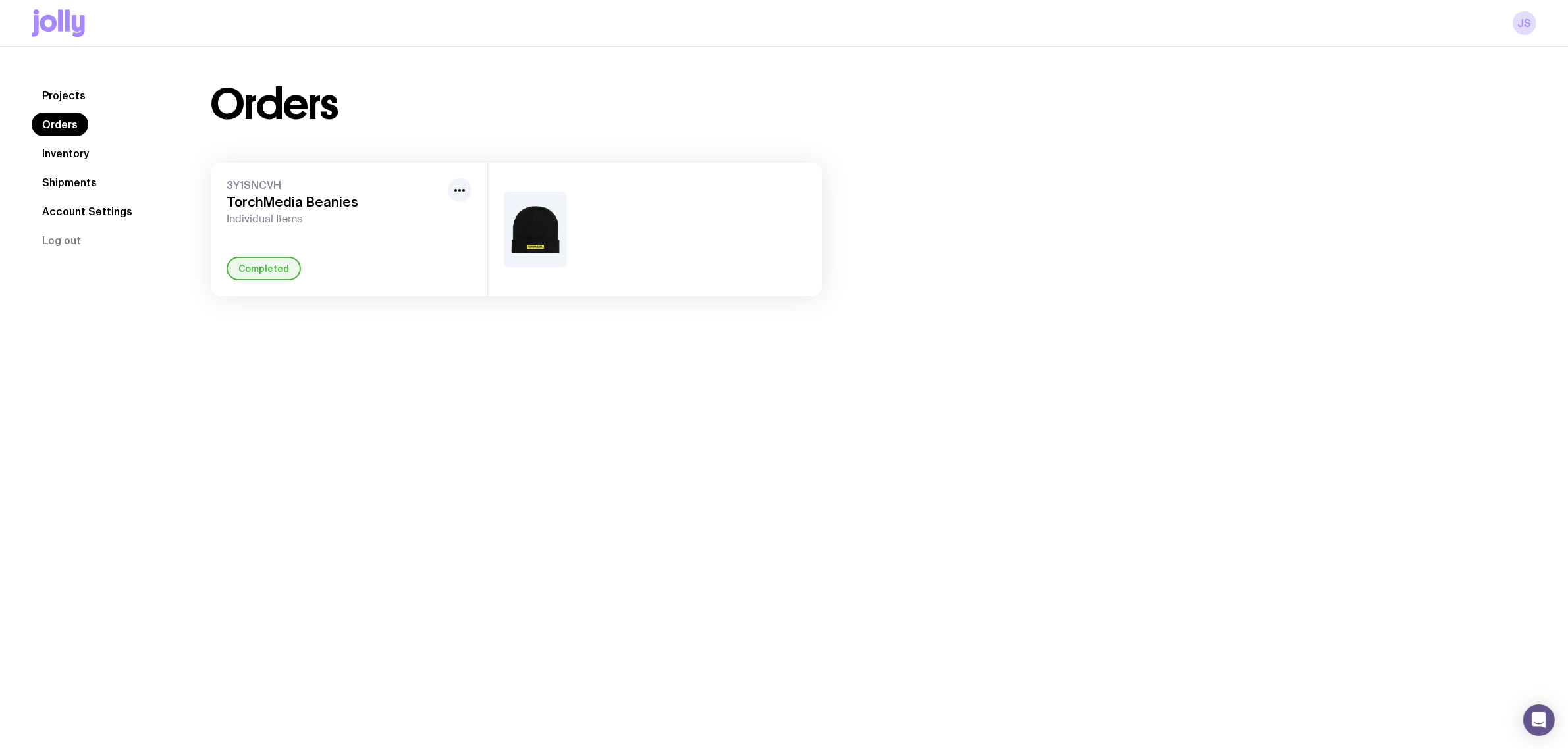
click at [79, 173] on link "Shipments" at bounding box center [69, 182] width 76 height 23
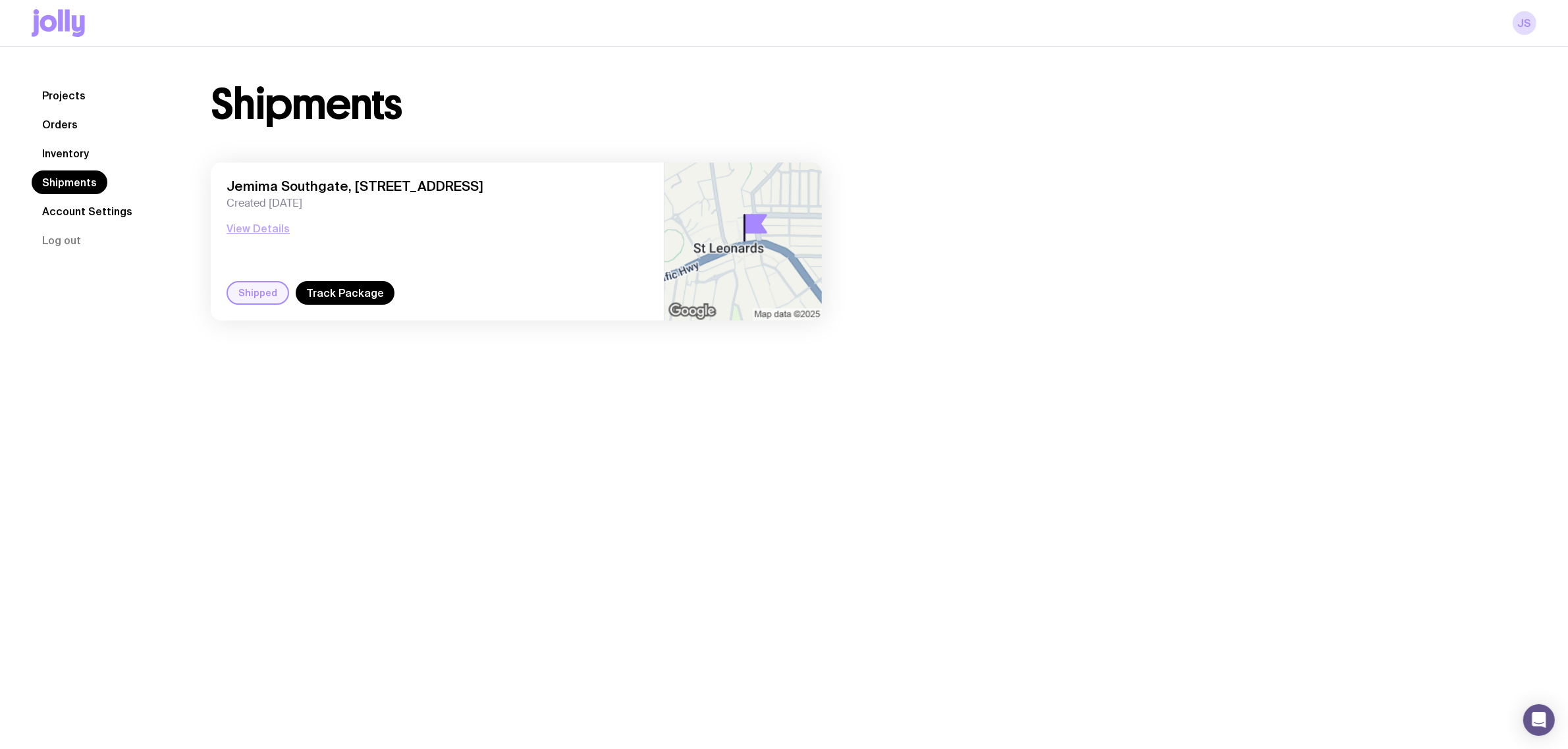
click at [258, 230] on button "View Details" at bounding box center [258, 228] width 63 height 16
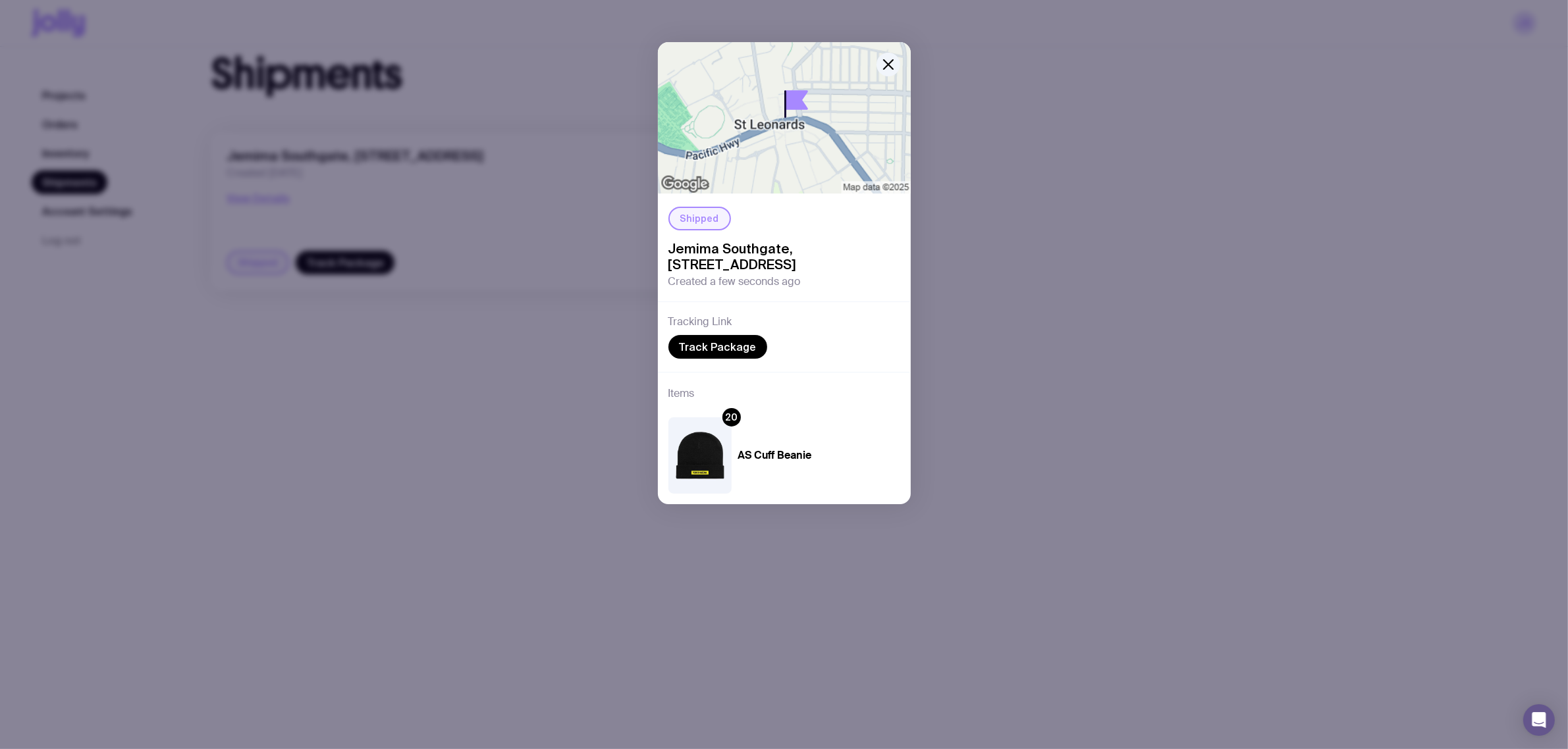
scroll to position [47, 0]
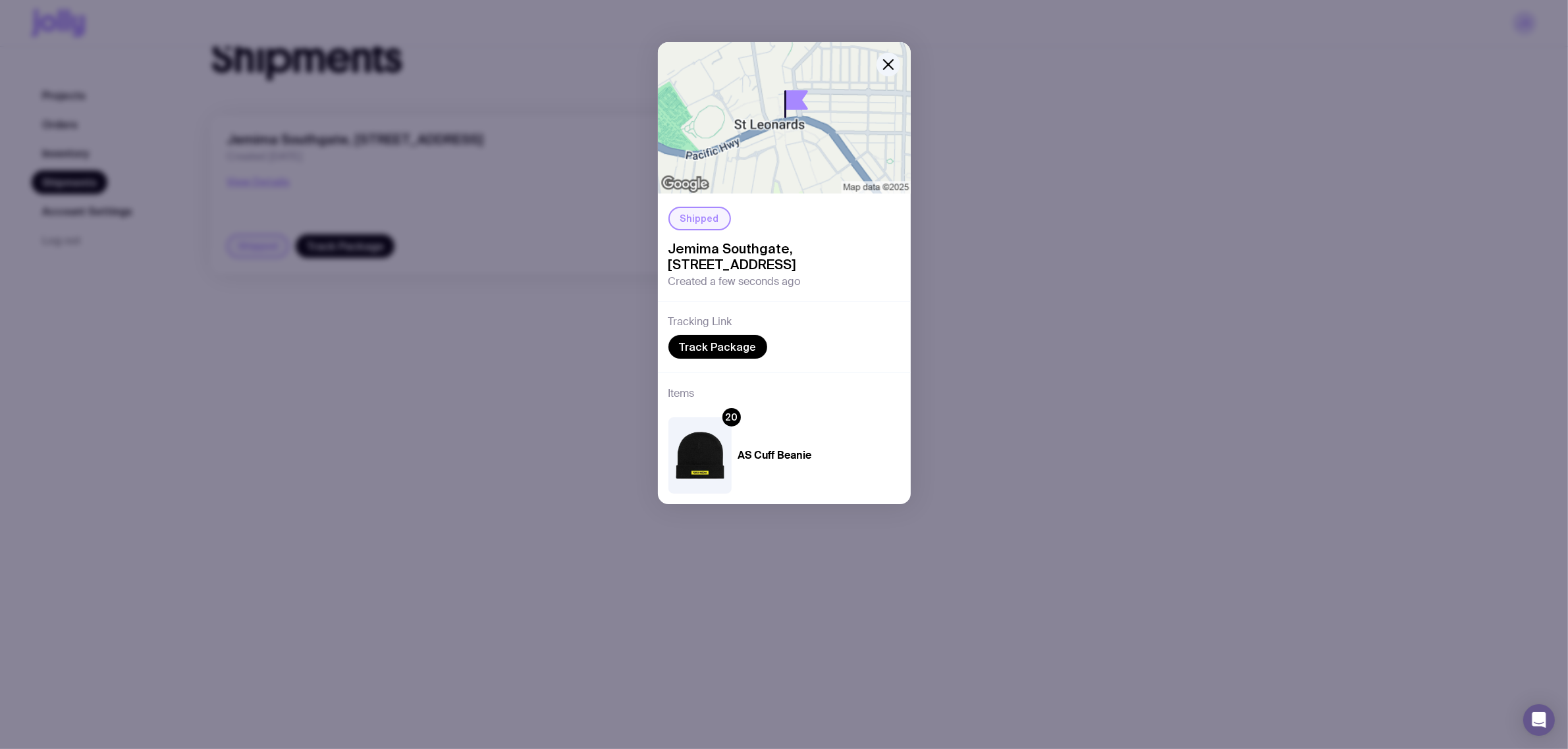
click at [70, 111] on div "Shipped Jemima Southgate, [STREET_ADDRESS] Created a few seconds ago Tracking L…" at bounding box center [784, 374] width 1568 height 749
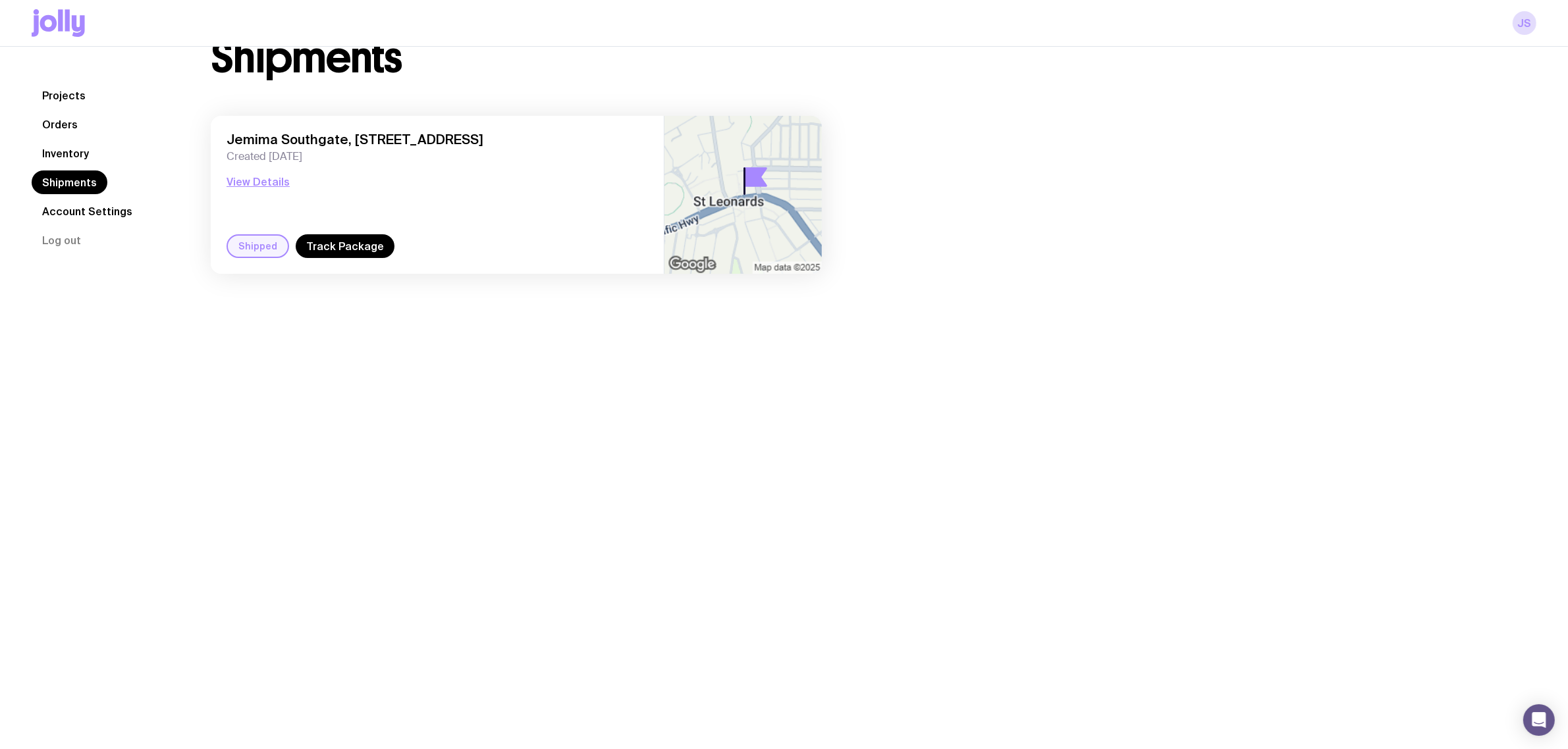
click at [68, 103] on link "Projects" at bounding box center [64, 95] width 65 height 23
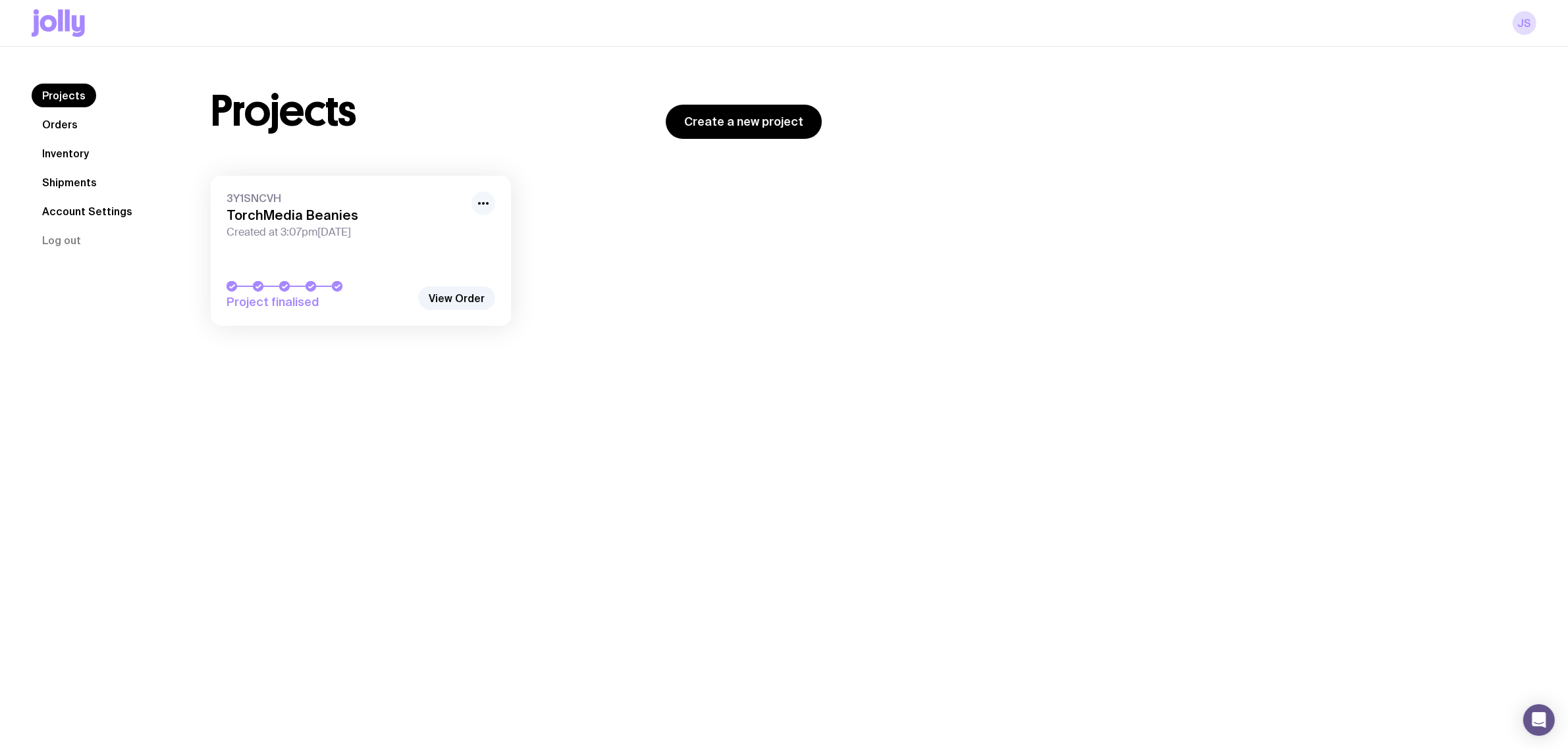
click at [484, 198] on icon "button" at bounding box center [484, 203] width 16 height 16
click at [459, 303] on link "View Order" at bounding box center [456, 298] width 77 height 23
